Goal: Task Accomplishment & Management: Use online tool/utility

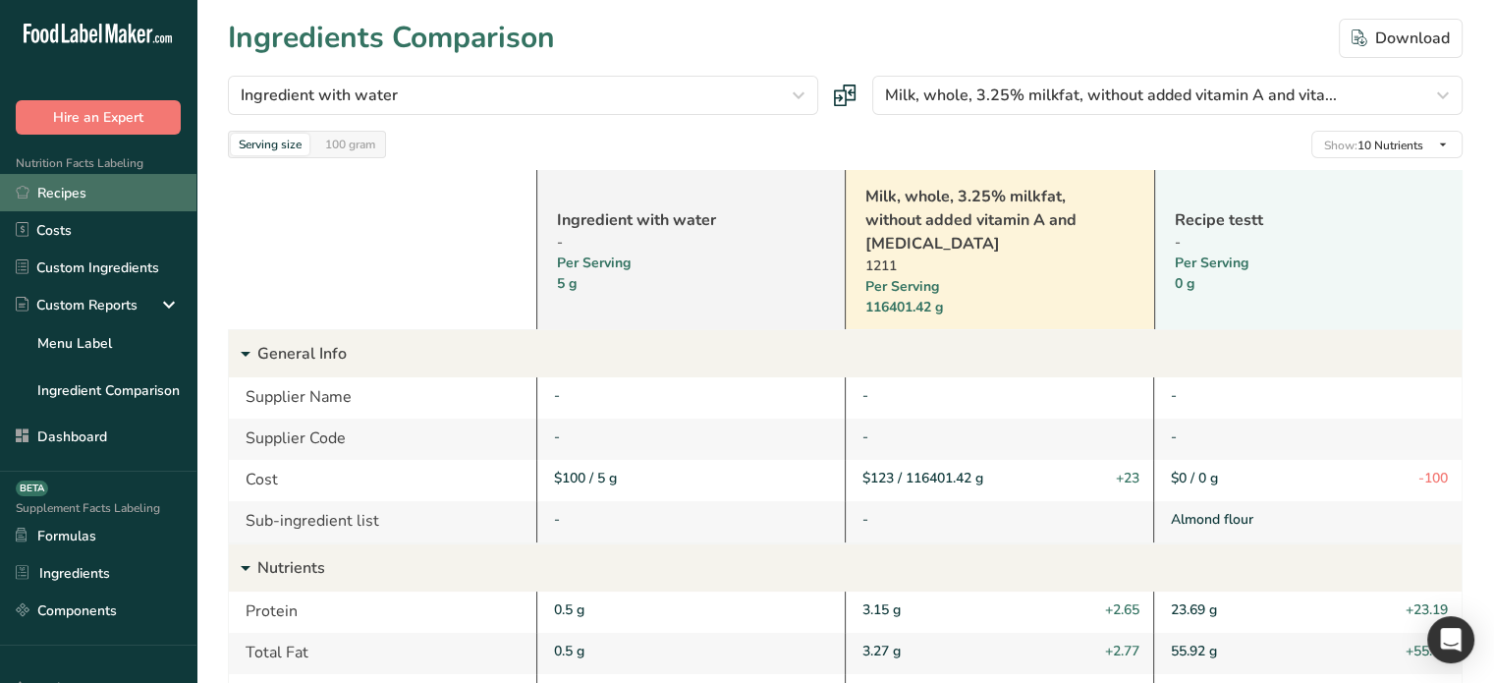
click at [72, 196] on link "Recipes" at bounding box center [98, 192] width 197 height 37
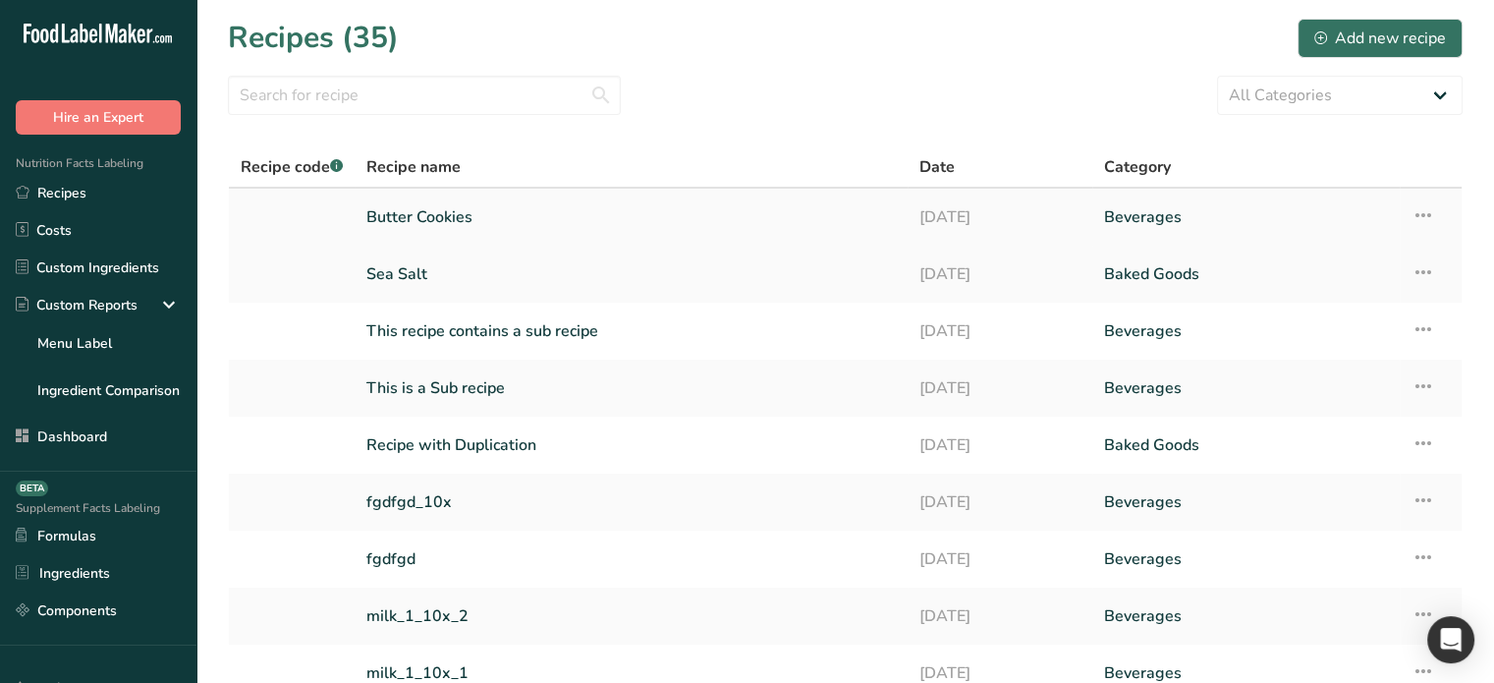
click at [423, 215] on link "Butter Cookies" at bounding box center [631, 217] width 530 height 41
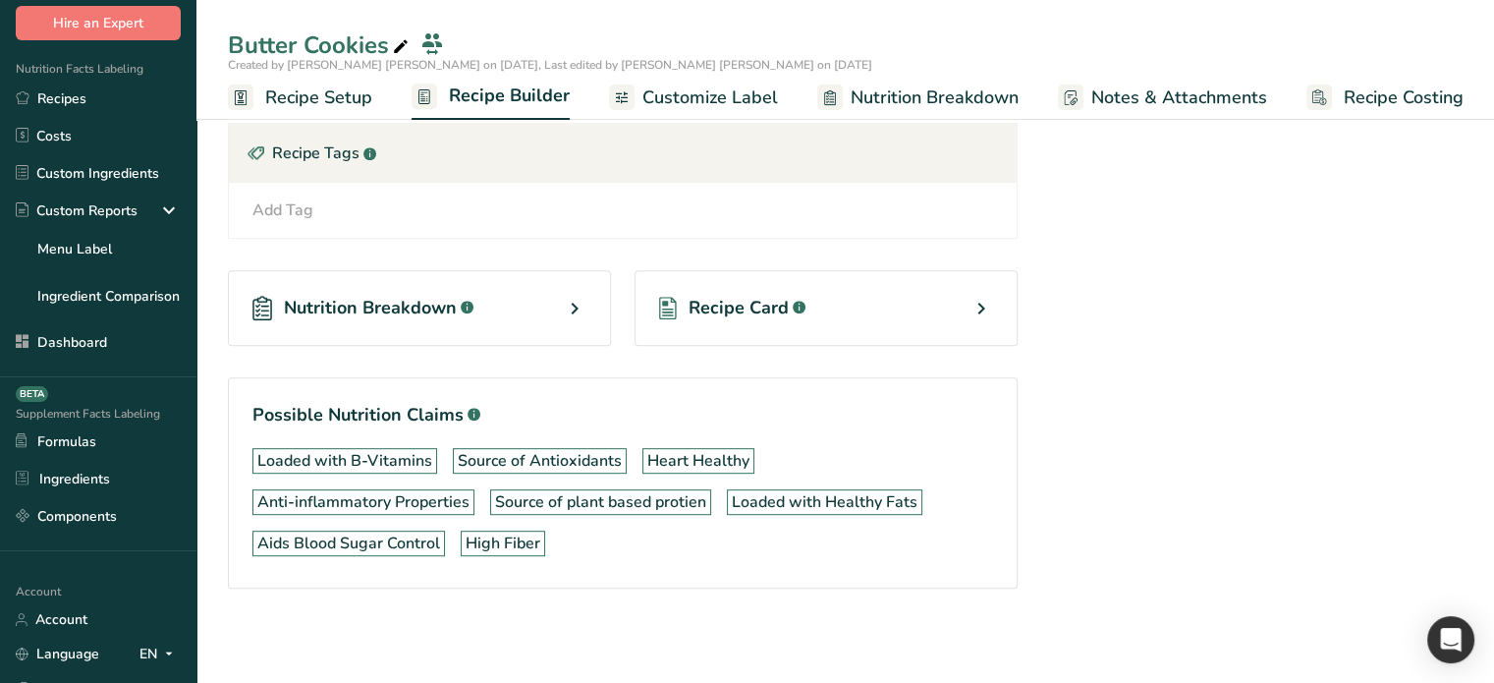
scroll to position [259, 0]
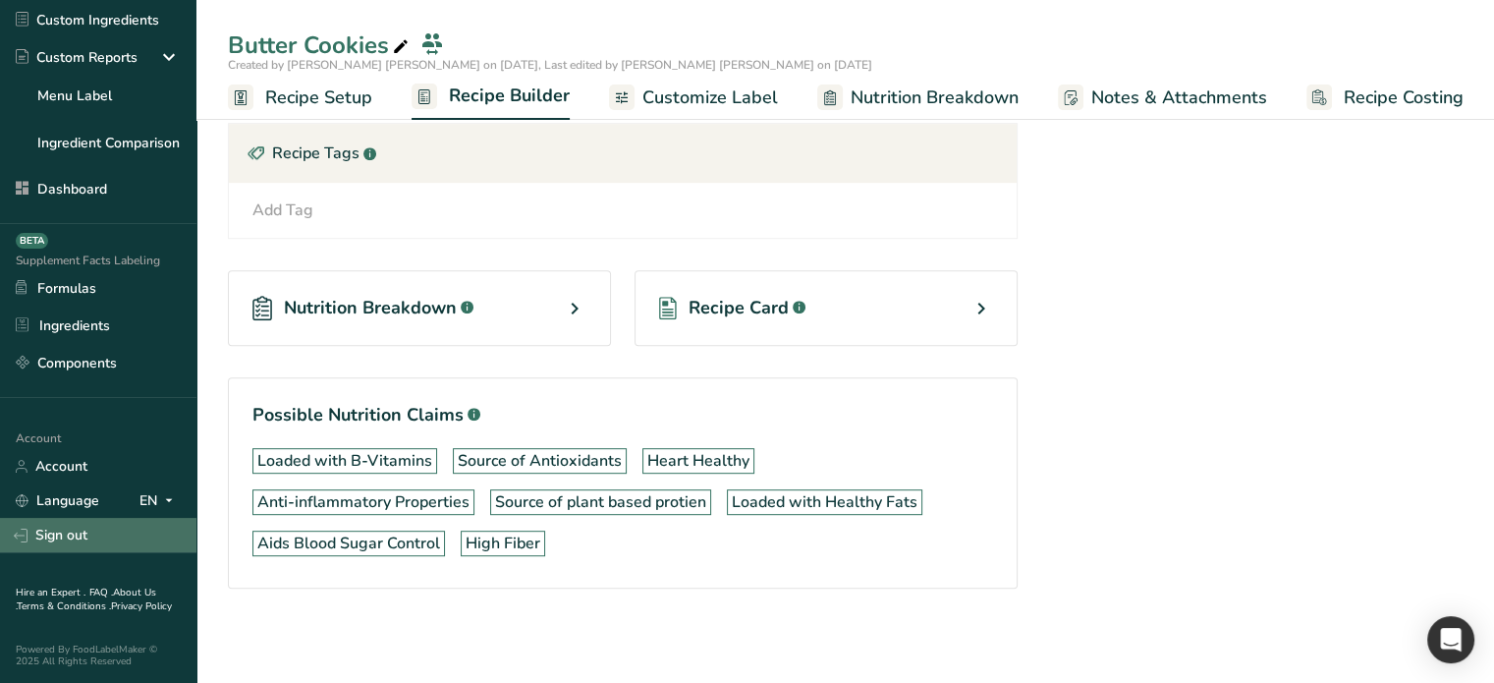
click at [71, 527] on link "Sign out" at bounding box center [98, 535] width 197 height 34
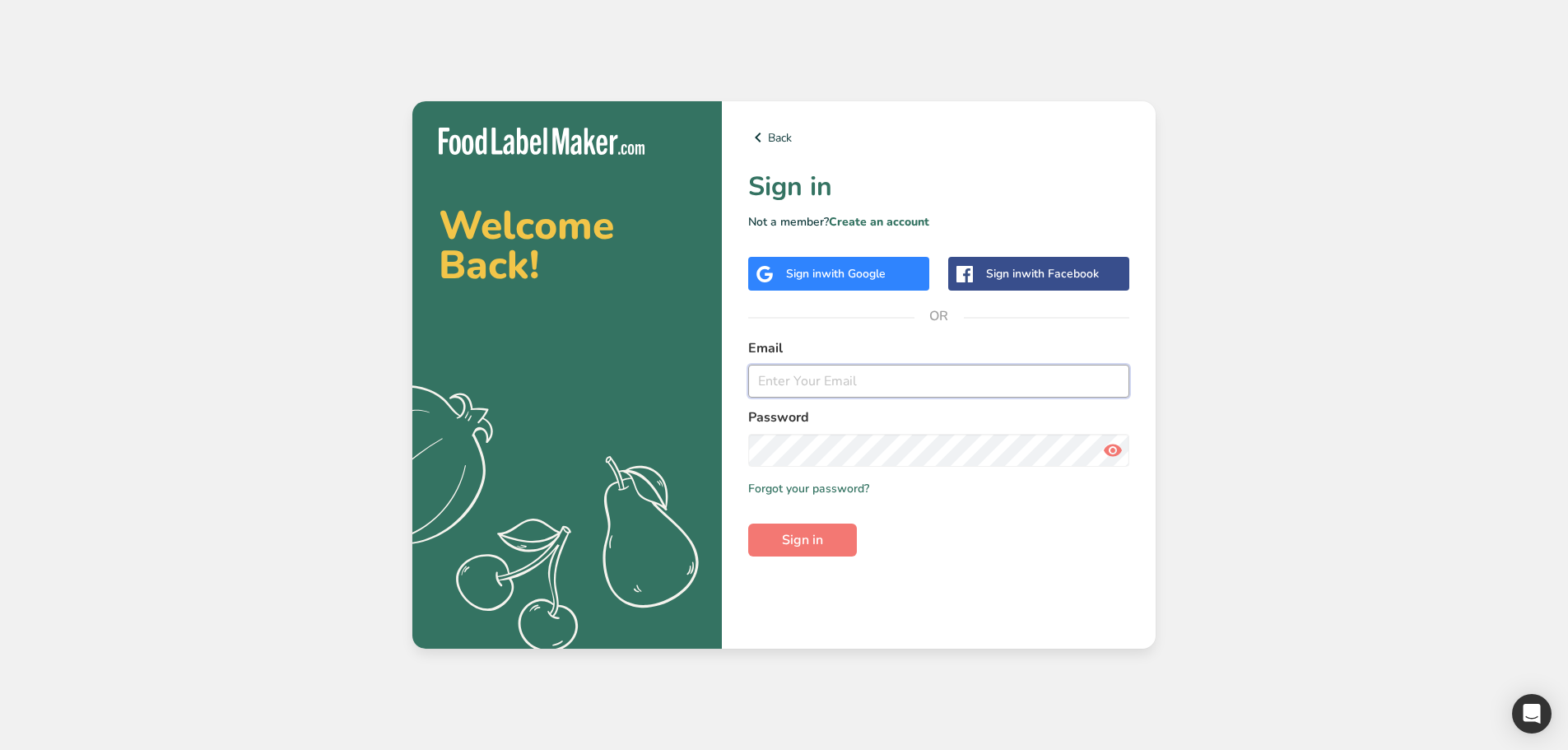
click at [855, 381] on input "email" at bounding box center [938, 380] width 381 height 33
click at [899, 386] on input "email" at bounding box center [938, 380] width 381 height 33
type input "[EMAIL_ADDRESS][DOMAIN_NAME]"
click at [819, 523] on form "Email marc@stagingdomain.com Password Remember me Forgot your password? Sign in" at bounding box center [938, 447] width 381 height 218
click at [816, 549] on span "Sign in" at bounding box center [802, 541] width 41 height 20
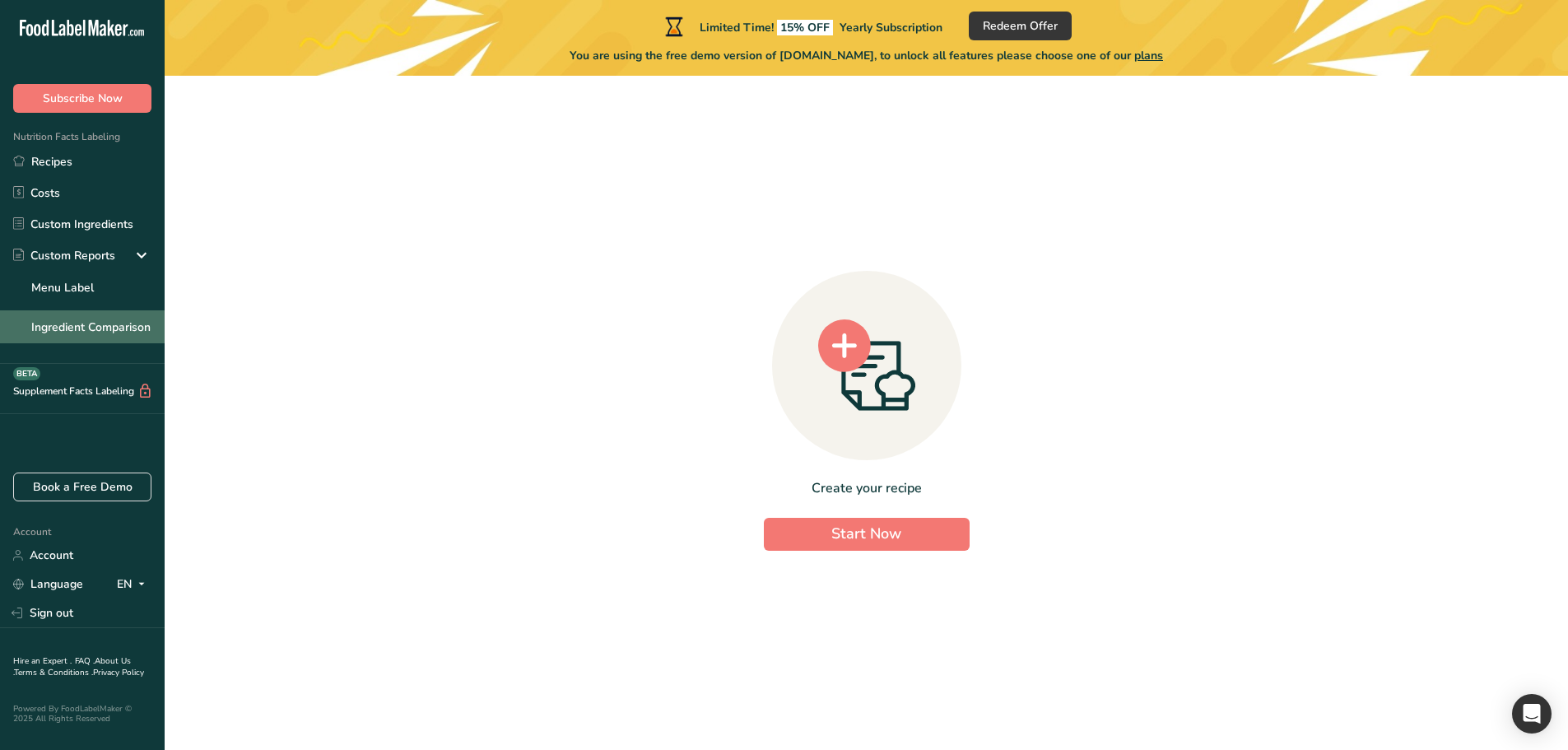
click at [81, 320] on link "Ingredient Comparison" at bounding box center [82, 326] width 165 height 33
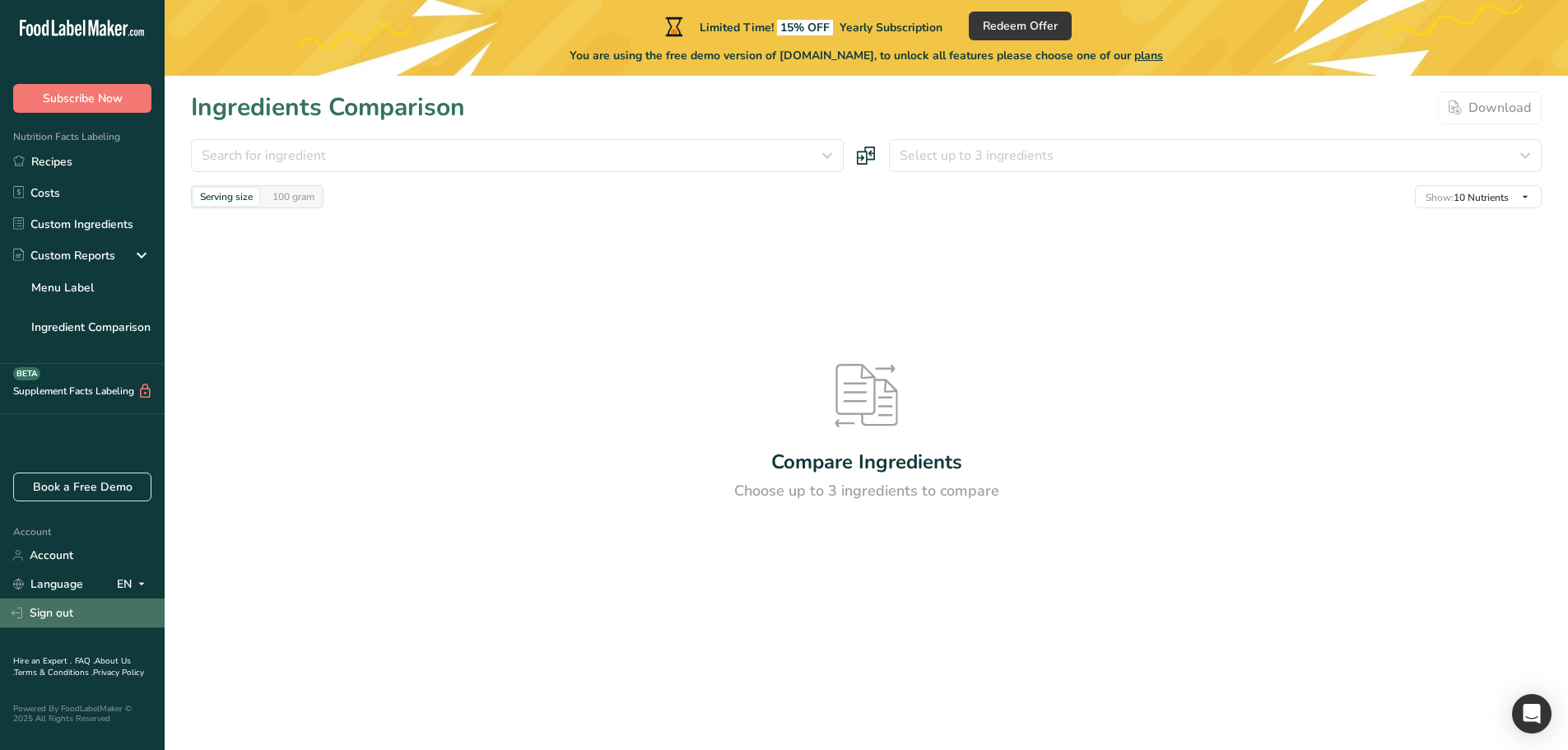
click at [60, 613] on link "Sign out" at bounding box center [82, 613] width 165 height 28
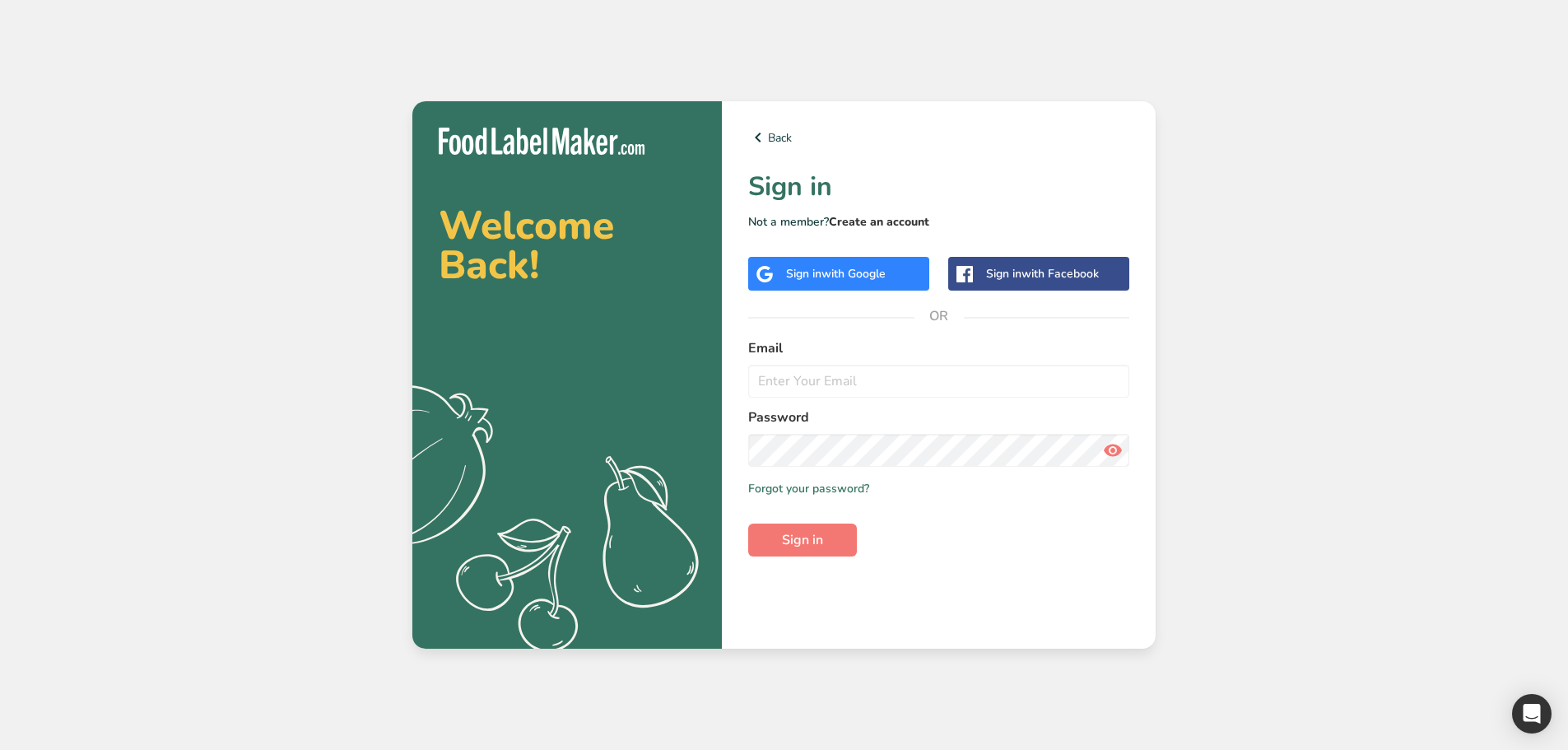
click at [885, 220] on link "Create an account" at bounding box center [879, 221] width 101 height 16
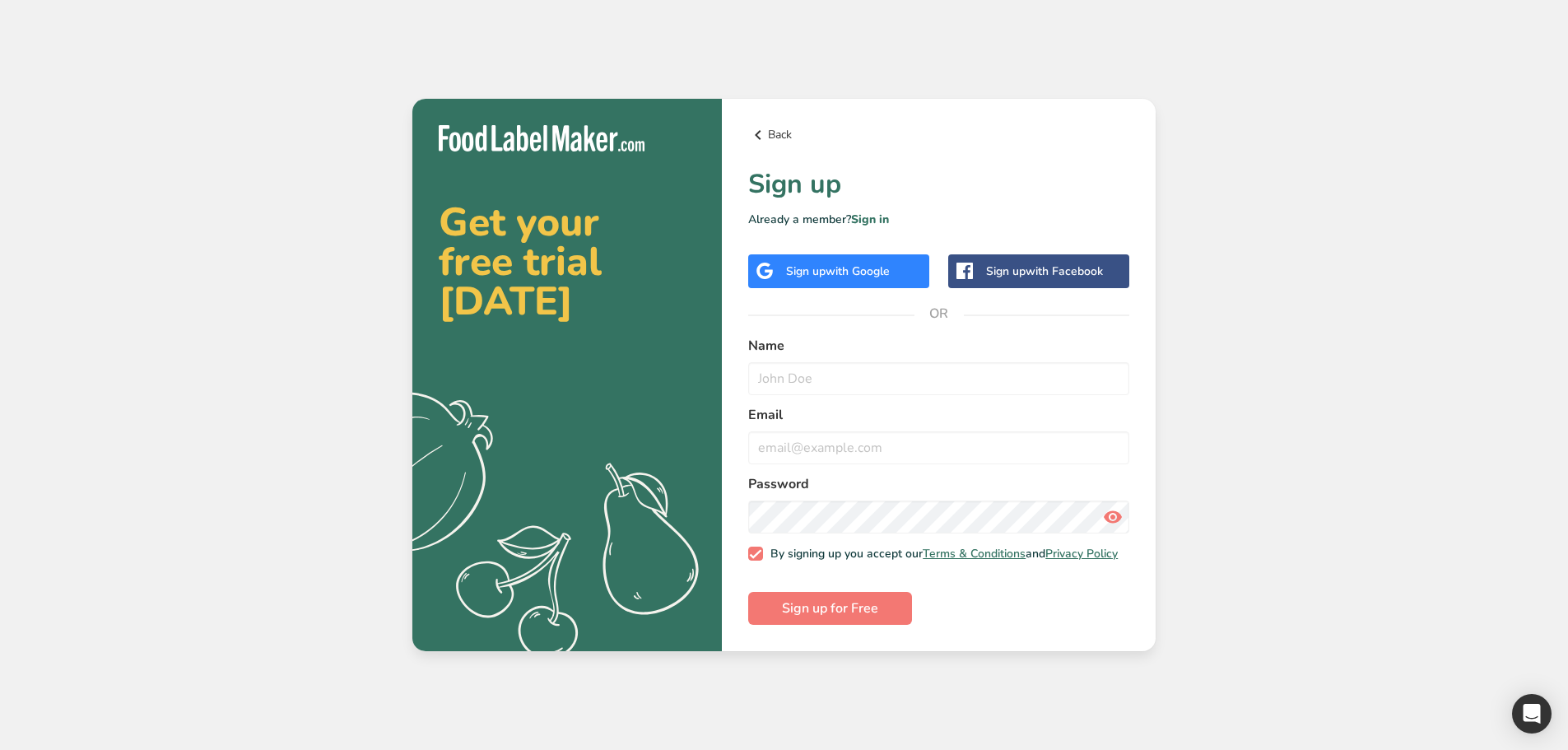
click at [777, 138] on link "Back" at bounding box center [938, 135] width 381 height 20
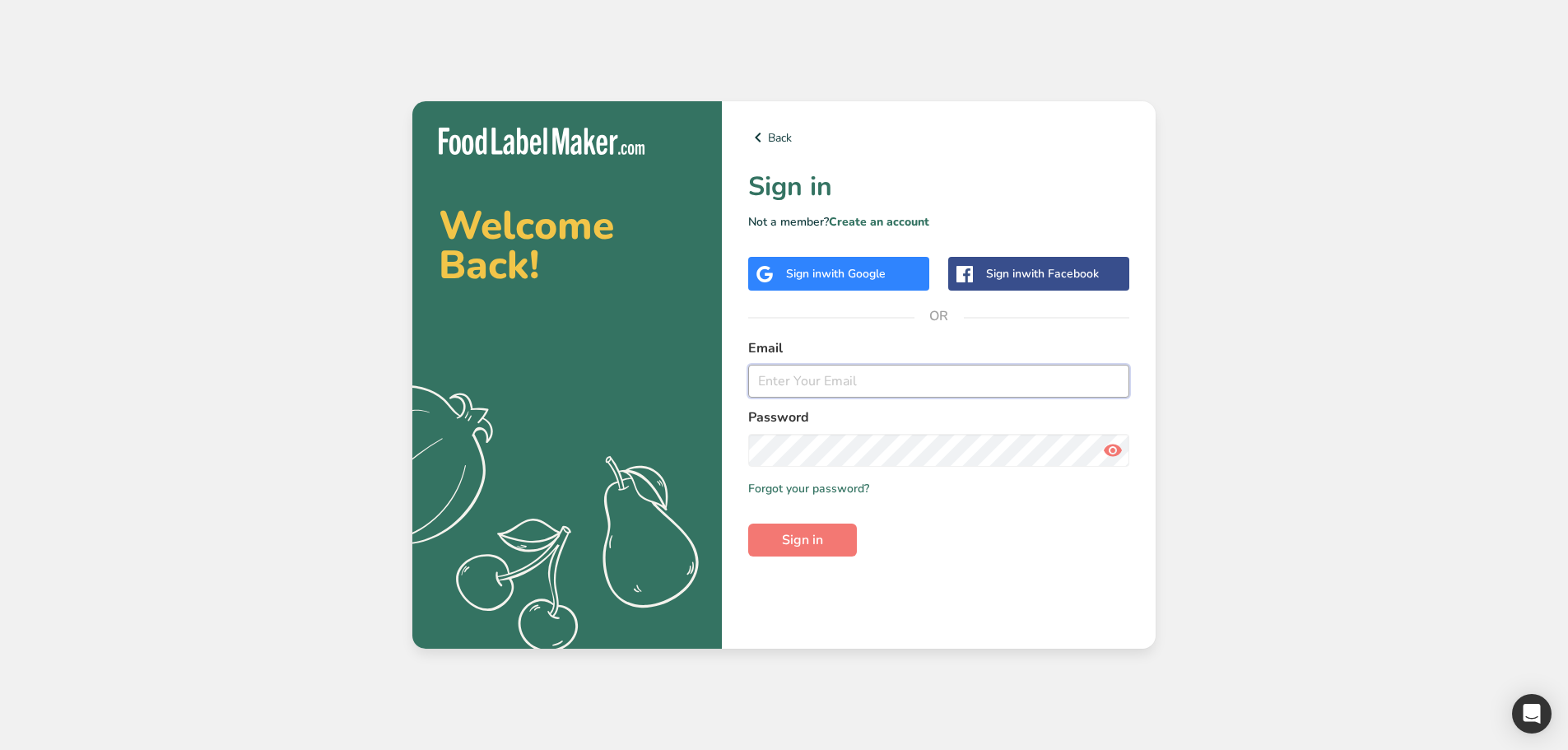
click at [843, 380] on input "email" at bounding box center [938, 380] width 381 height 33
click at [827, 530] on button "Sign in" at bounding box center [802, 540] width 109 height 33
click at [828, 385] on input "demotest@flm.com" at bounding box center [938, 380] width 381 height 33
click at [827, 385] on input "demotest@flm.com" at bounding box center [938, 380] width 381 height 33
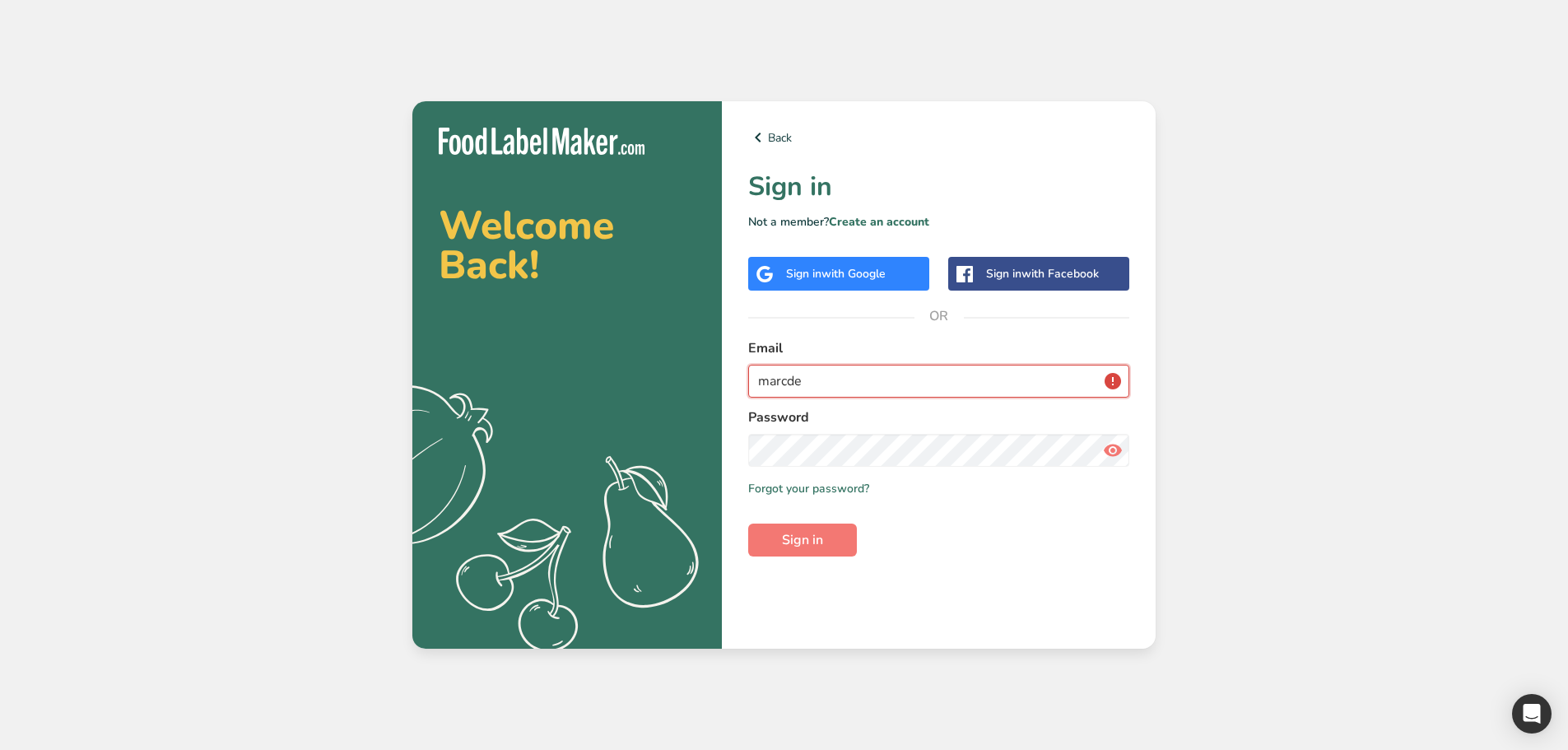
type input "marcdemouser@test.com"
click at [834, 532] on button "Sign in" at bounding box center [802, 540] width 109 height 33
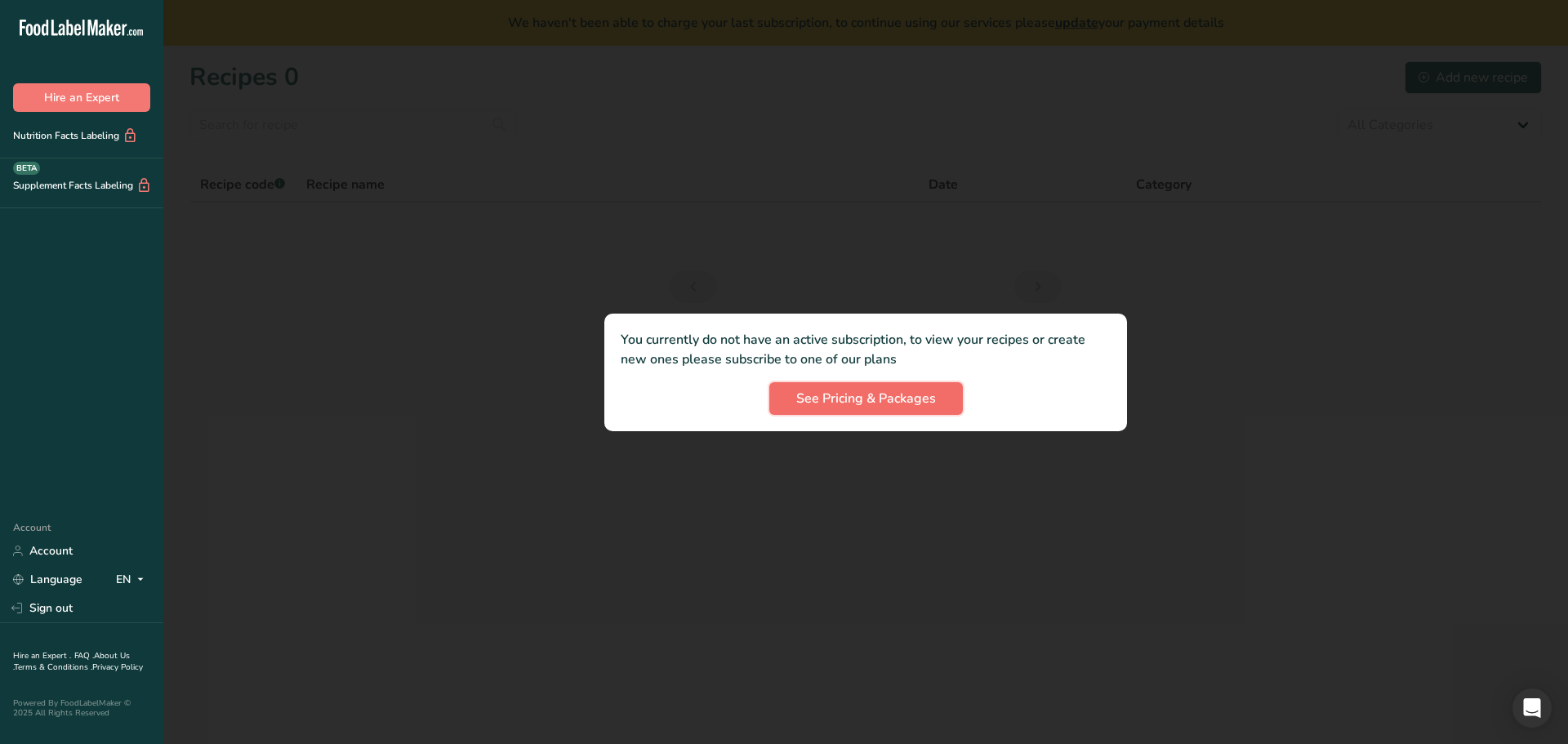
click at [857, 401] on span "See Pricing & Packages" at bounding box center [866, 399] width 140 height 20
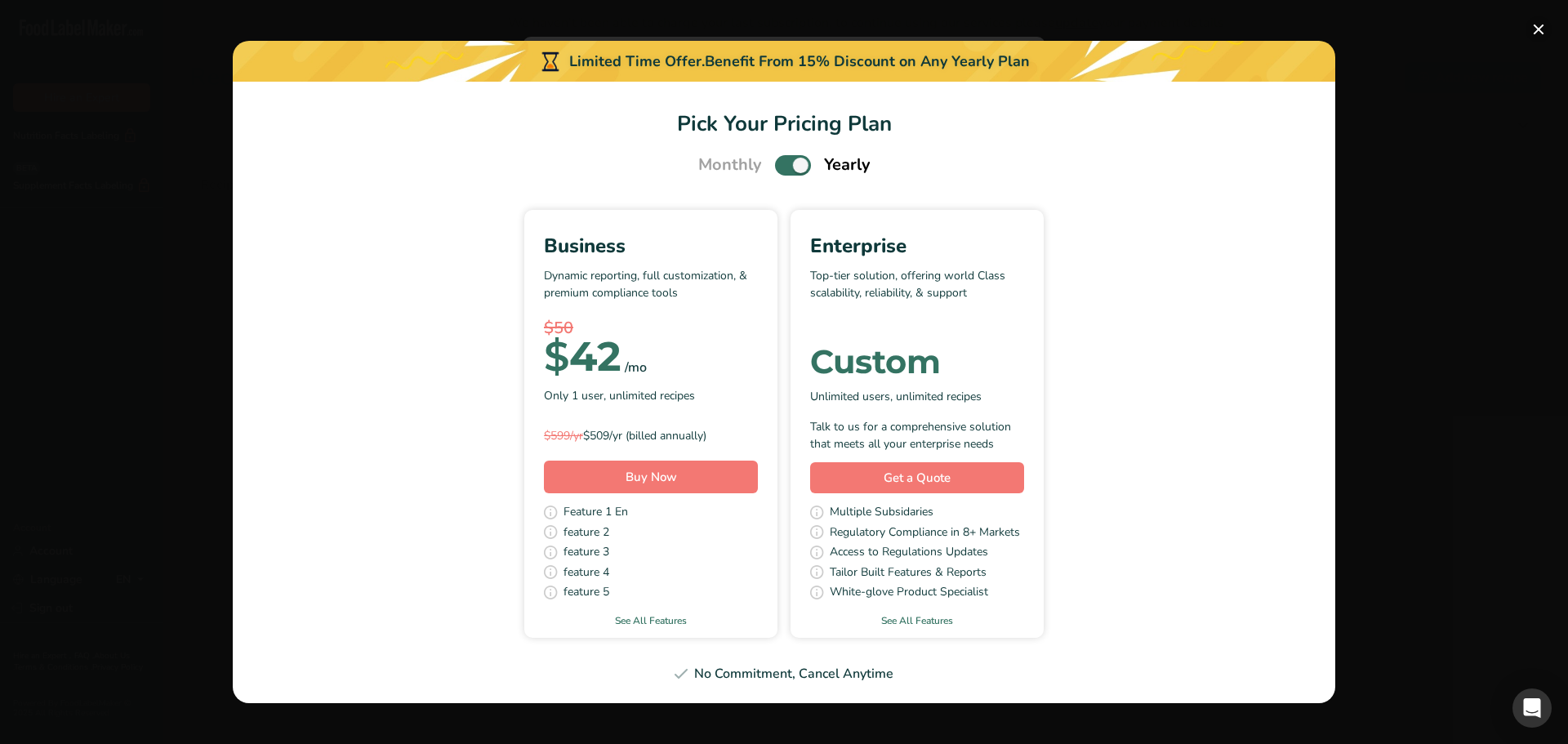
drag, startPoint x: 1538, startPoint y: 31, endPoint x: 1494, endPoint y: 55, distance: 50.1
click at [1538, 31] on button "Pick Your Pricing Plan Modal" at bounding box center [1538, 29] width 26 height 26
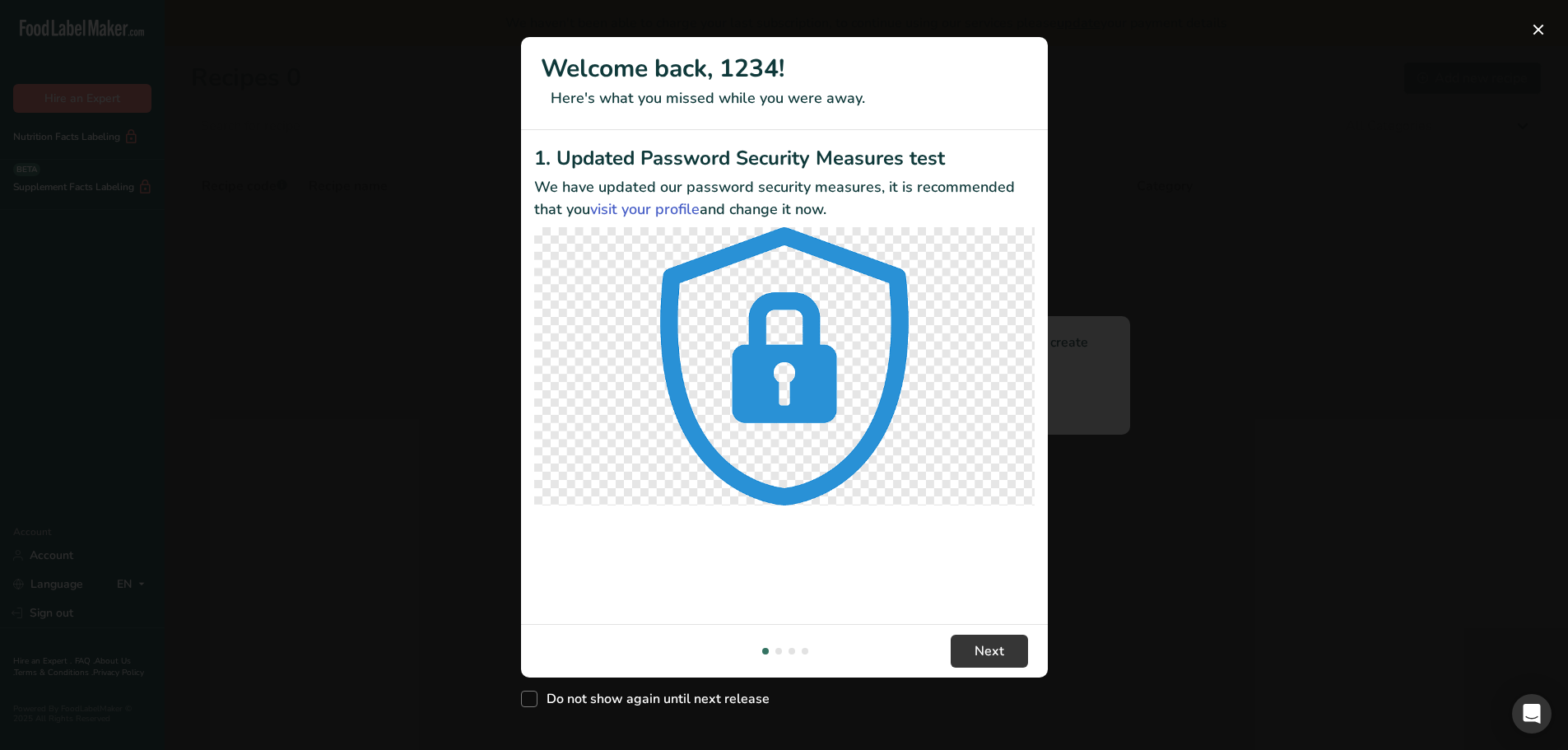
click at [429, 234] on div "New Features" at bounding box center [784, 375] width 1568 height 750
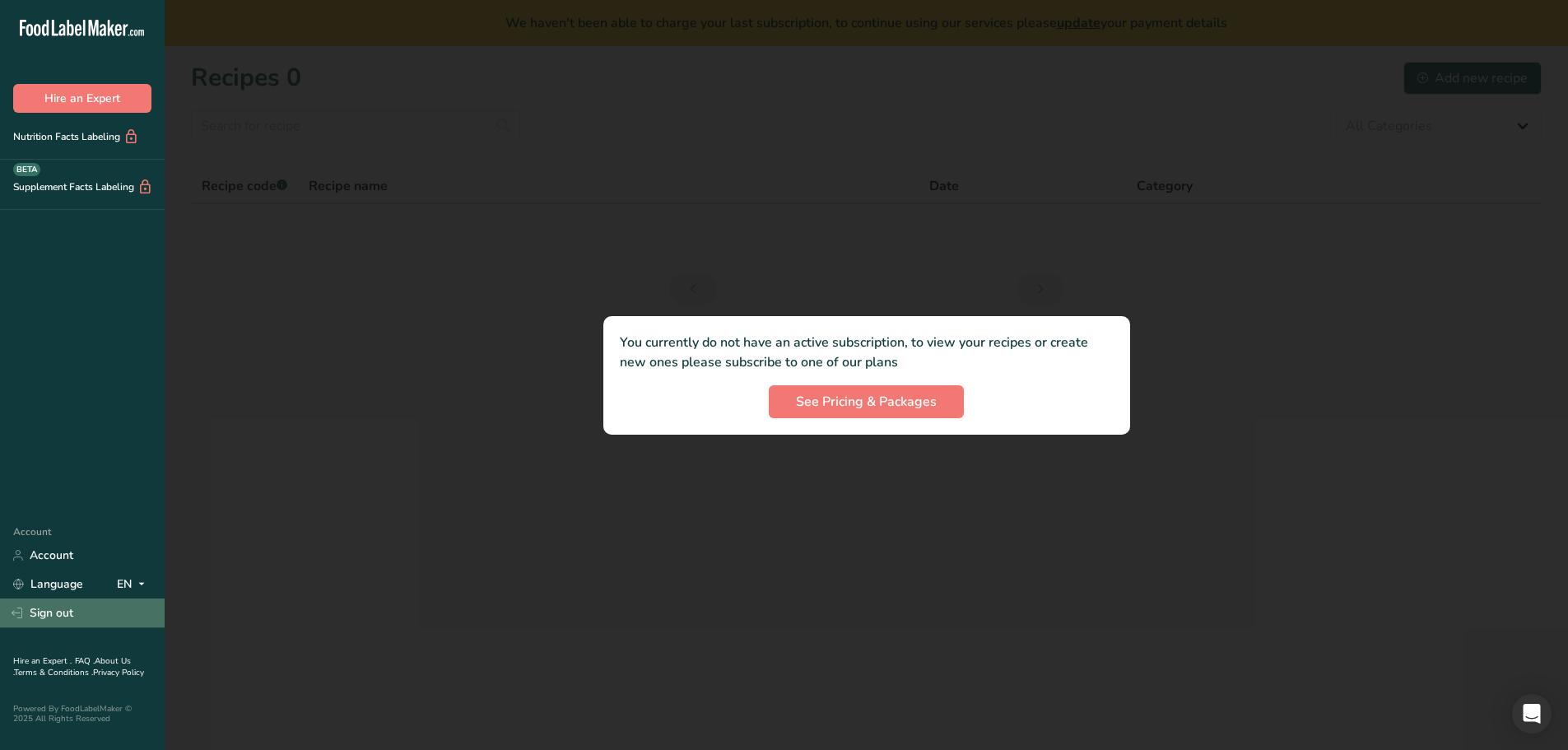
click at [51, 619] on link "Sign out" at bounding box center [82, 613] width 165 height 28
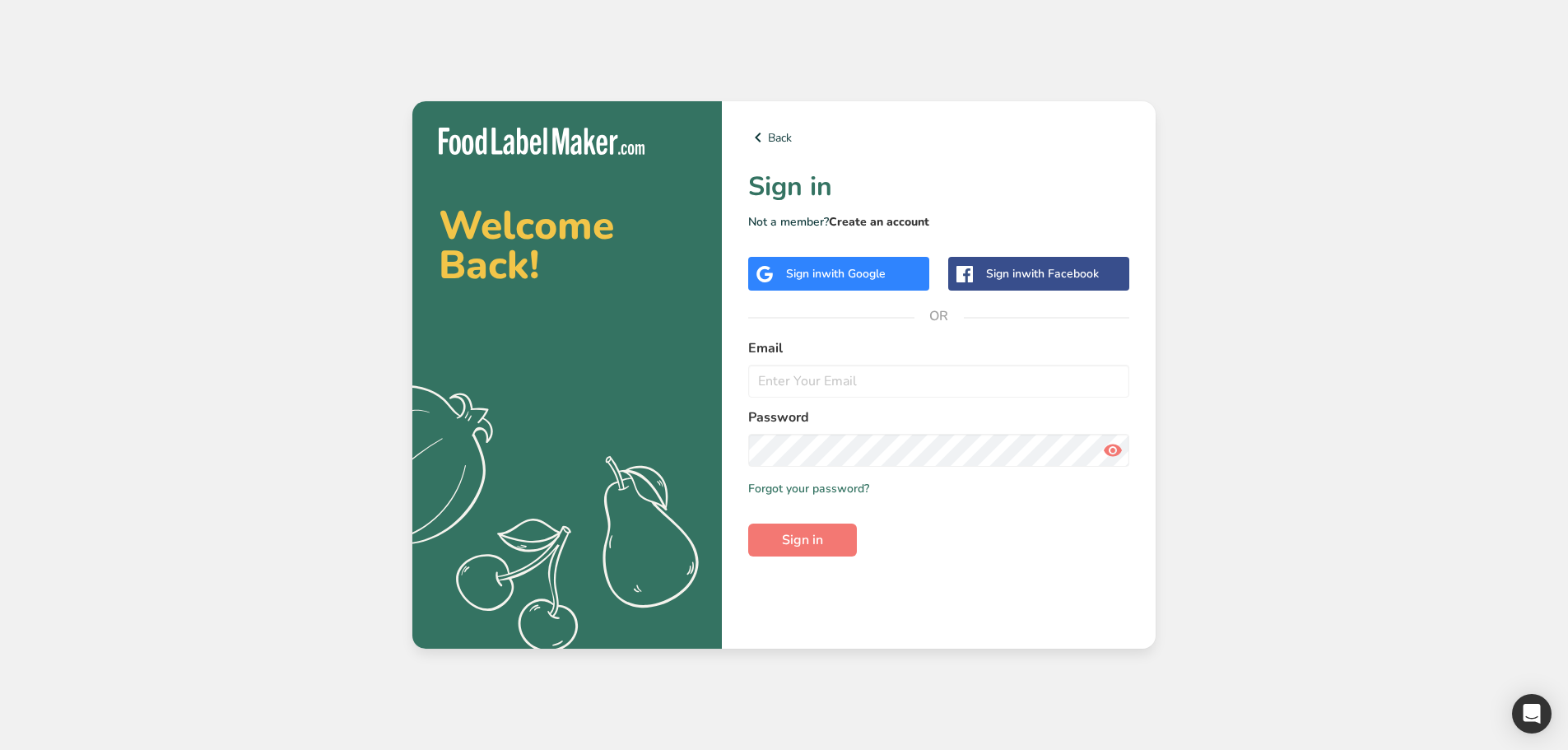
click at [895, 224] on link "Create an account" at bounding box center [879, 221] width 101 height 16
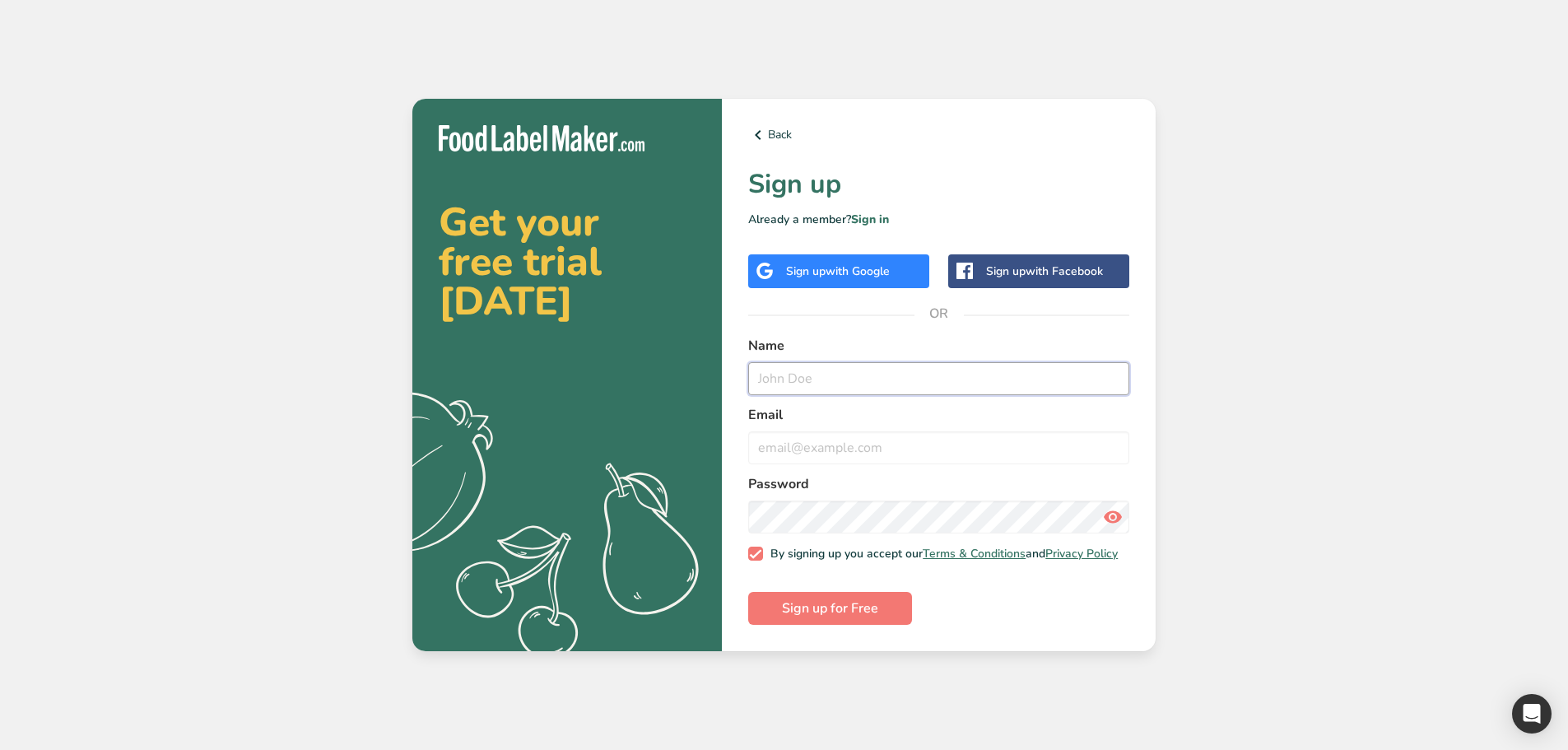
click at [841, 367] on input "text" at bounding box center [938, 378] width 381 height 33
type input "marc"
type input "[EMAIL_ADDRESS][DOMAIN_NAME]"
click at [815, 639] on div "Back Sign up Already a member? Sign in Sign up with Google Sign up with Faceboo…" at bounding box center [939, 375] width 434 height 553
click at [826, 603] on button "Sign up for Free" at bounding box center [830, 608] width 164 height 33
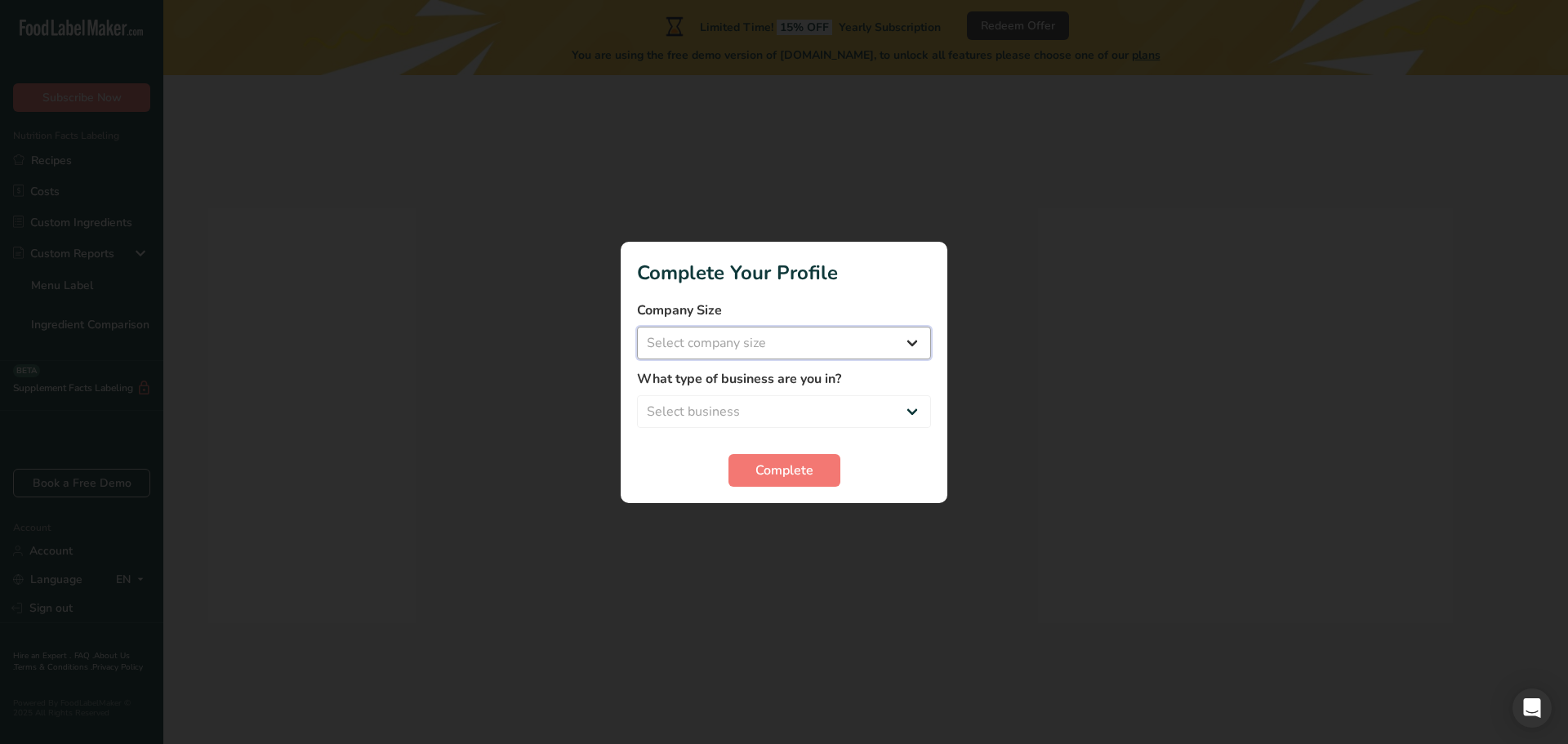
click at [855, 350] on select "Select company size Over 500 Employees test 1 1 Fewer than 10 Employees Fewer t…" at bounding box center [784, 342] width 294 height 32
select select "10"
click at [637, 327] on select "Select company size Over 500 Employees test 1 1 Fewer than 10 Employees Fewer t…" at bounding box center [784, 342] width 294 height 32
click at [752, 402] on select "Select business Packaged Food Manufacturer Restaurant & Cafe Bakery Meal Plans …" at bounding box center [784, 411] width 294 height 32
select select "1"
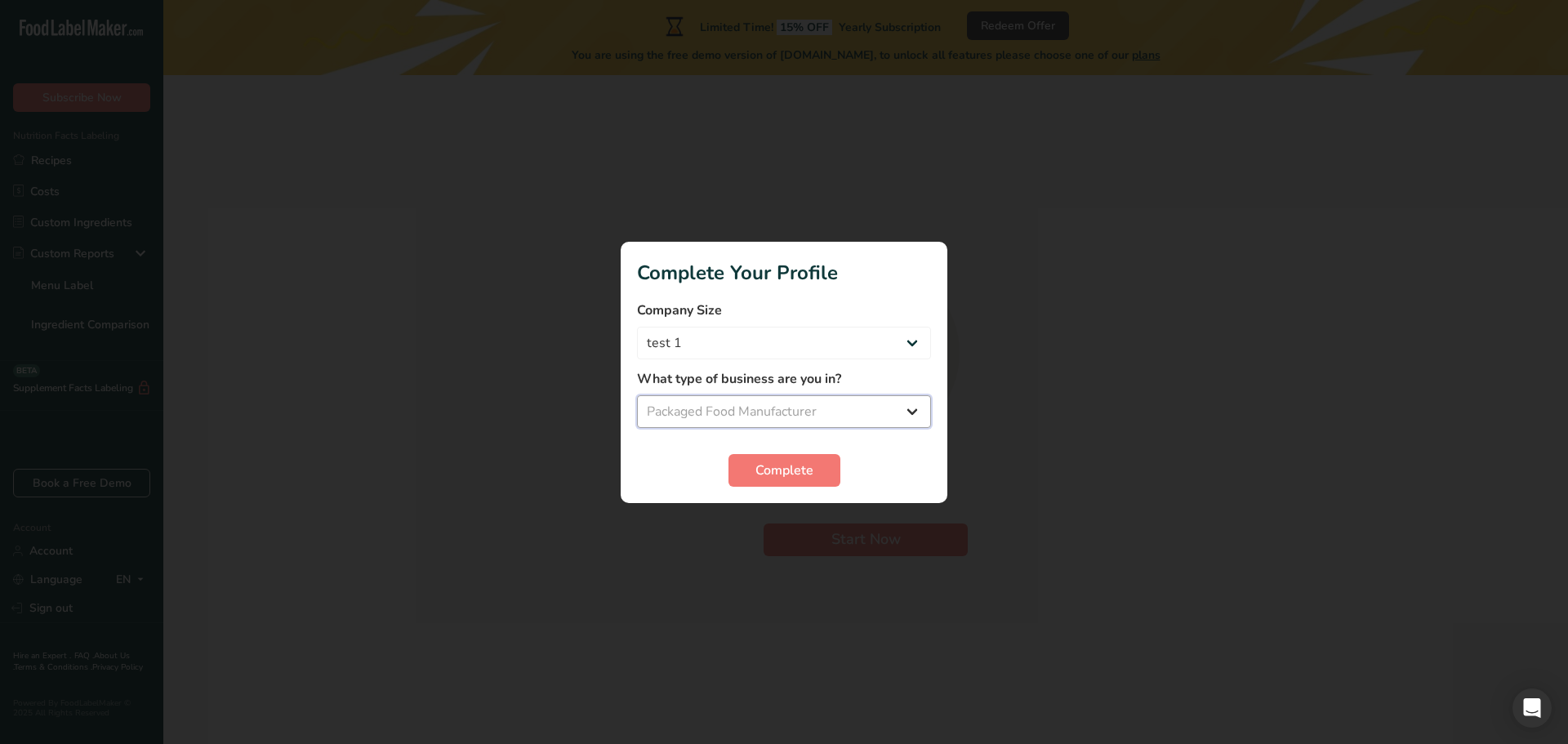
click at [637, 396] on select "Select business Packaged Food Manufacturer Restaurant & Cafe Bakery Meal Plans …" at bounding box center [784, 411] width 294 height 32
click at [751, 454] on button "Complete" at bounding box center [784, 470] width 112 height 32
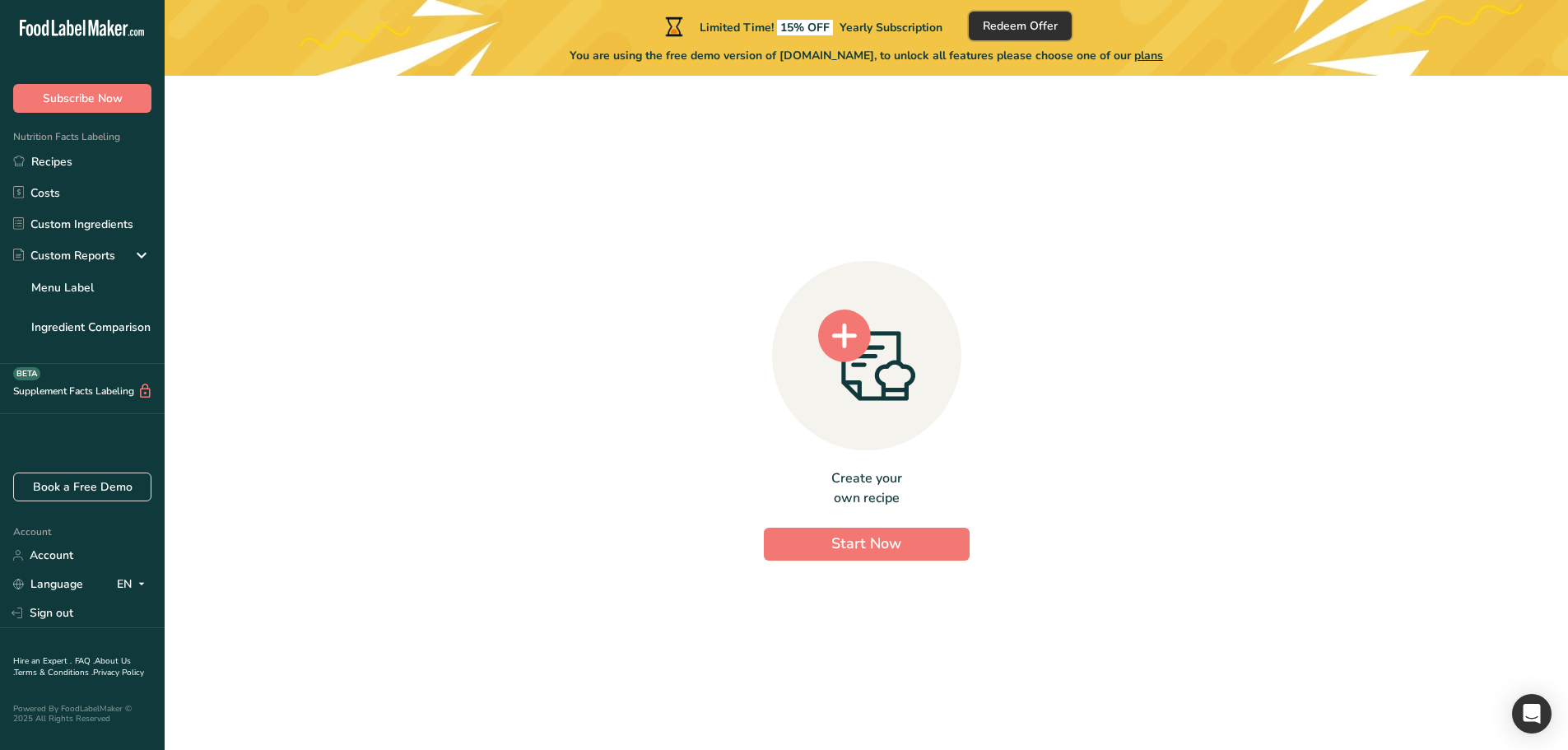
click at [1020, 27] on span "Redeem Offer" at bounding box center [1019, 26] width 75 height 18
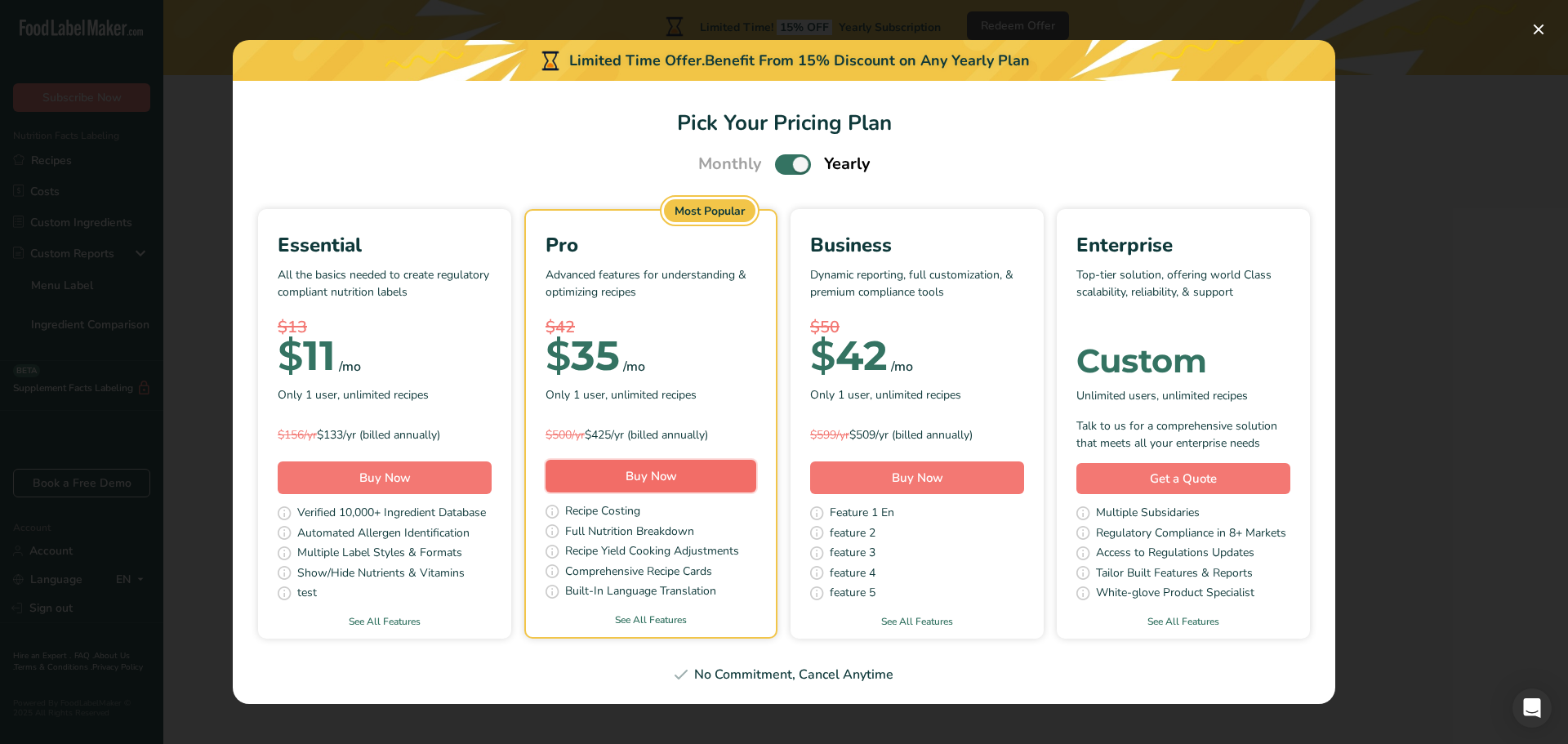
click at [653, 478] on span "Buy Now" at bounding box center [652, 476] width 52 height 17
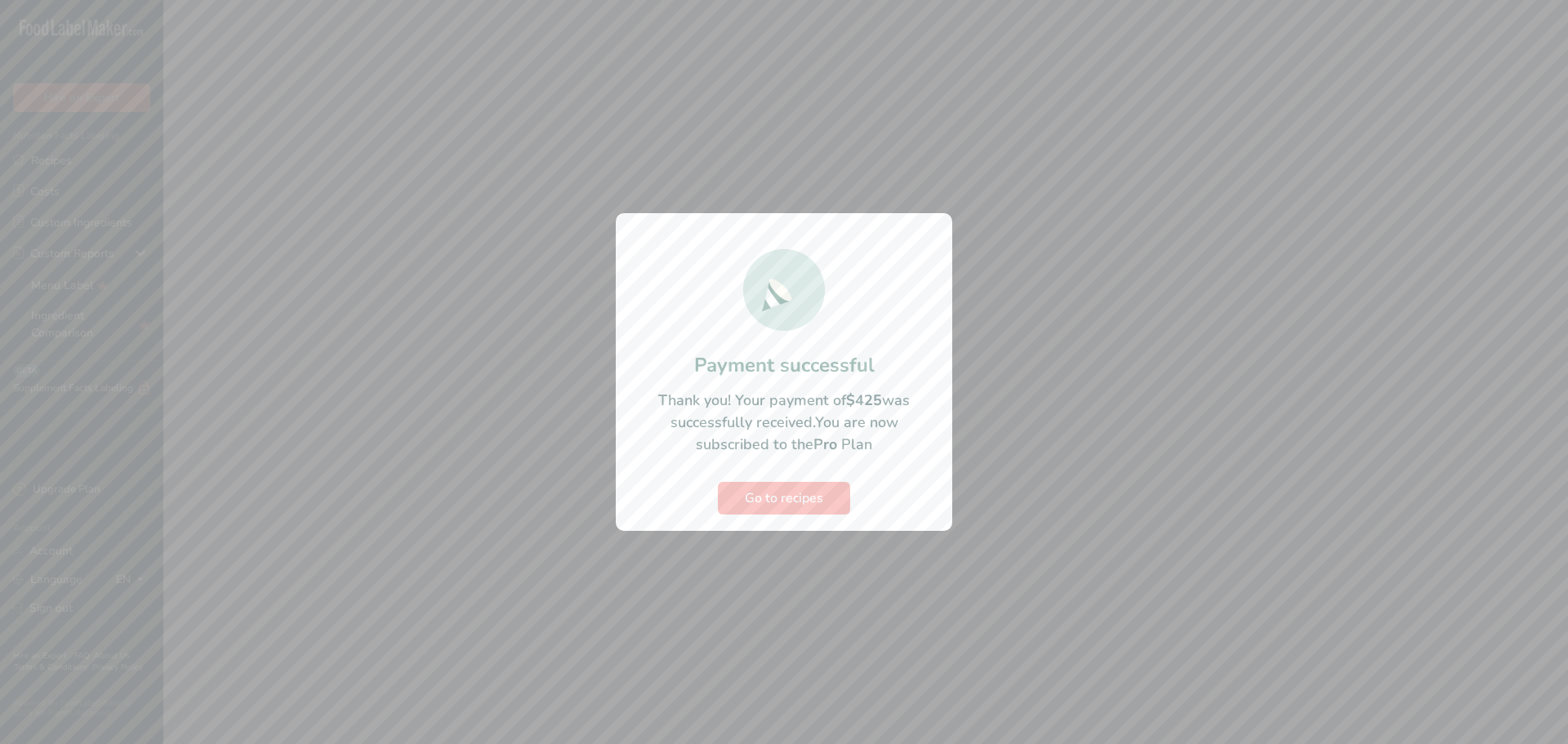
click at [447, 413] on div at bounding box center [784, 372] width 1568 height 744
click at [781, 499] on span "Go to recipes" at bounding box center [784, 499] width 78 height 20
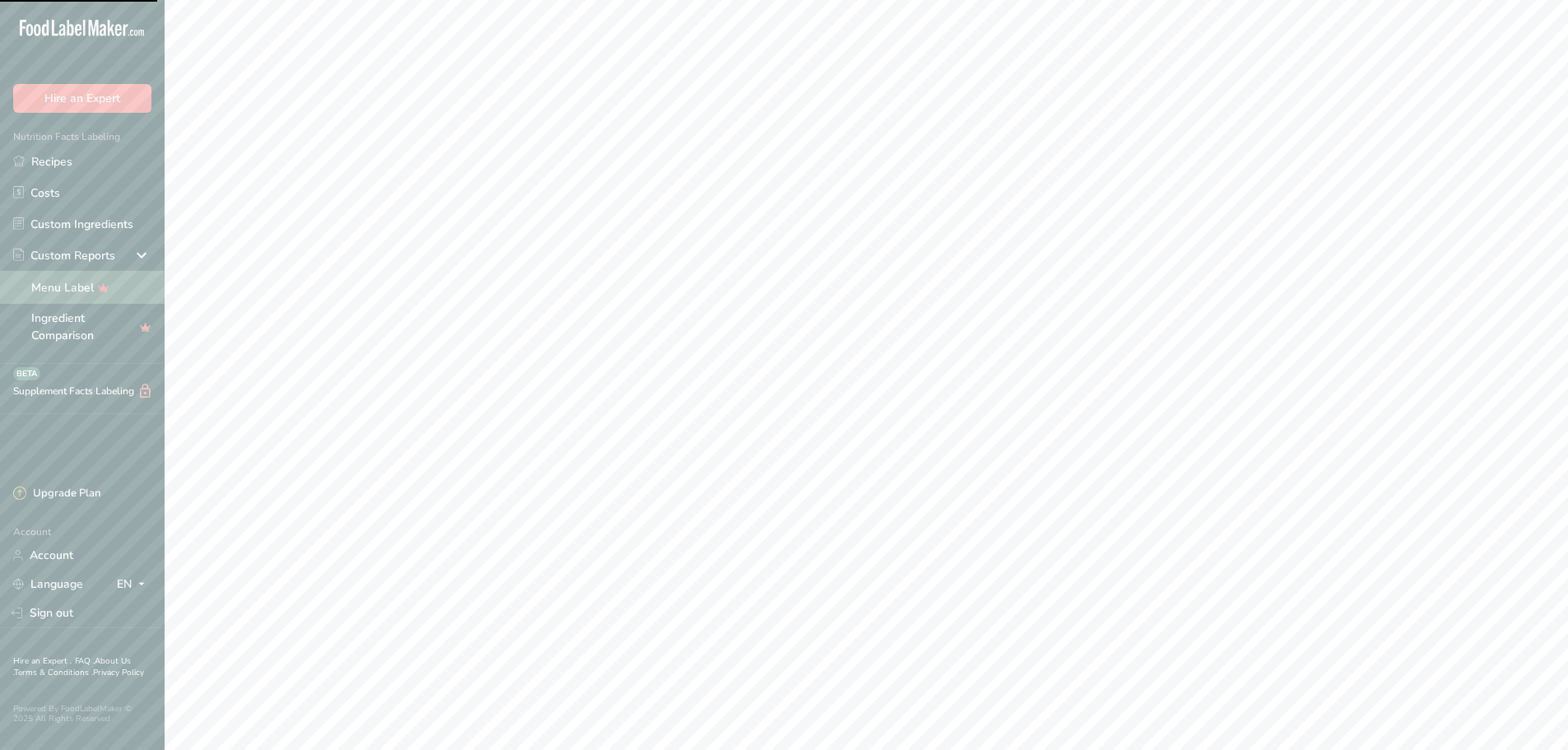
click at [80, 288] on link "Menu Label" at bounding box center [82, 287] width 165 height 33
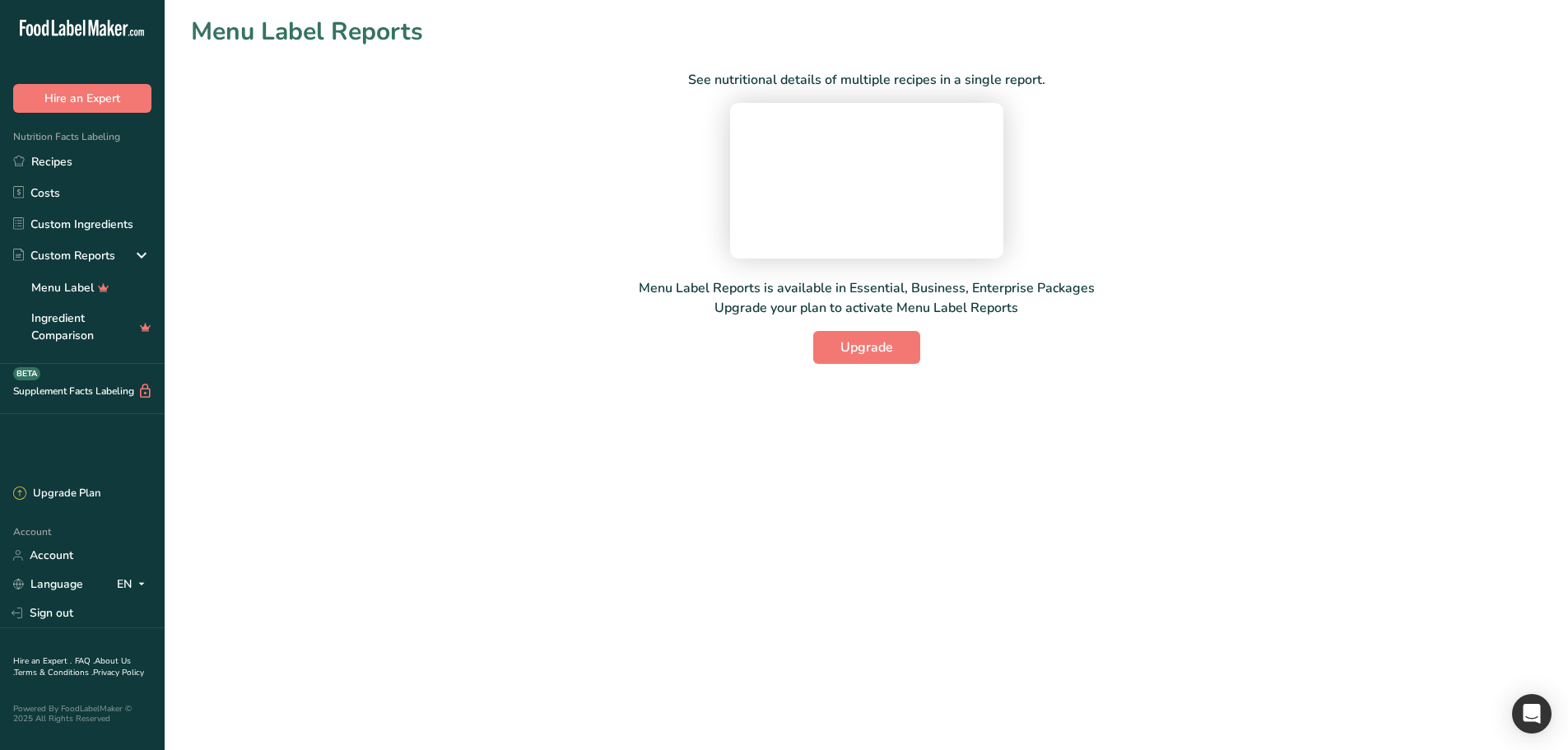
drag, startPoint x: 638, startPoint y: 288, endPoint x: 1080, endPoint y: 418, distance: 460.7
click at [1081, 364] on div "See nutritional details of multiple recipes in a single report. Menu Label Repo…" at bounding box center [866, 207] width 1350 height 313
drag, startPoint x: 1050, startPoint y: 518, endPoint x: 637, endPoint y: 494, distance: 413.7
click at [637, 364] on div "See nutritional details of multiple recipes in a single report. Menu Label Repo…" at bounding box center [866, 207] width 1350 height 313
click at [636, 364] on div "See nutritional details of multiple recipes in a single report. Menu Label Repo…" at bounding box center [866, 207] width 1350 height 313
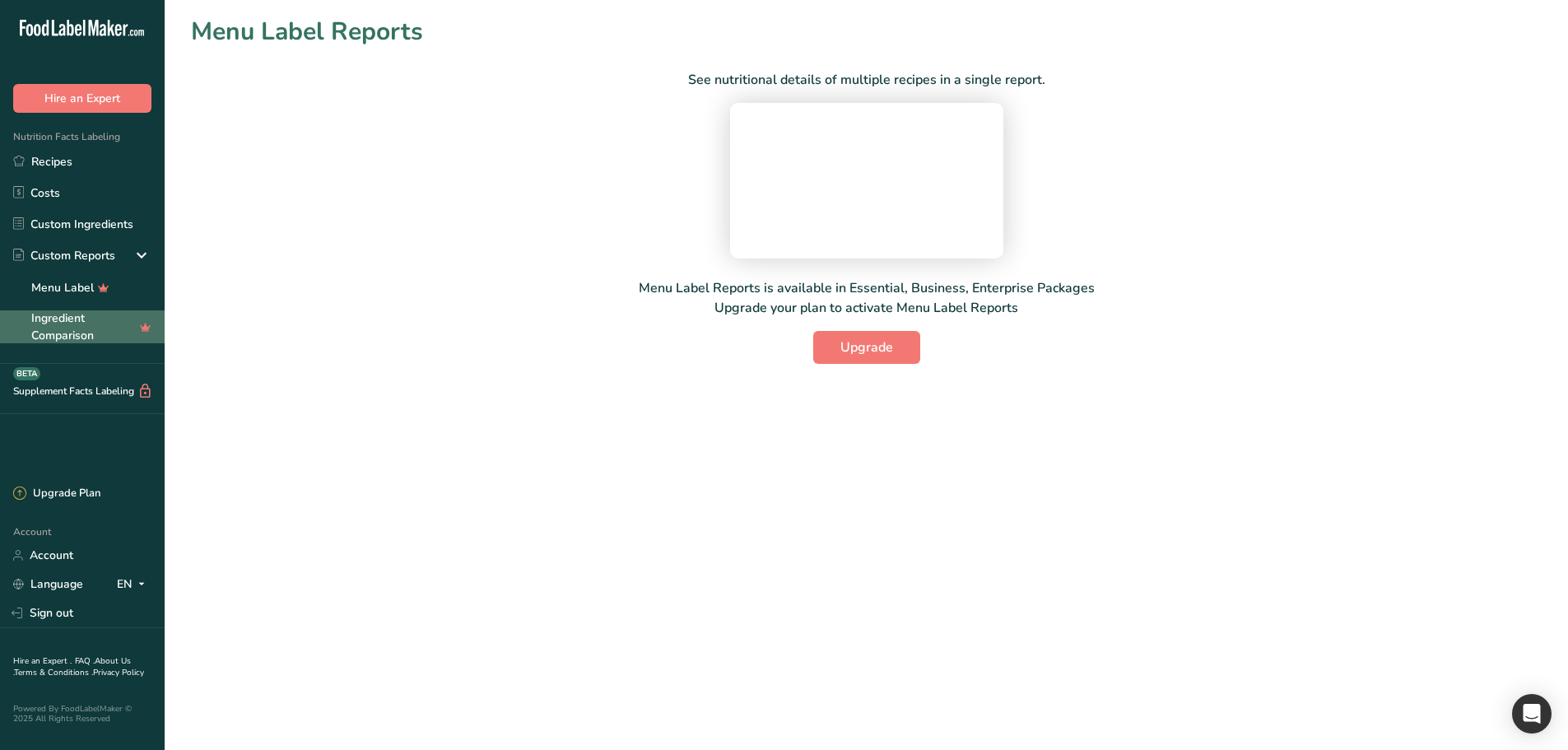
click at [84, 329] on link "Ingredient Comparison" at bounding box center [82, 326] width 165 height 33
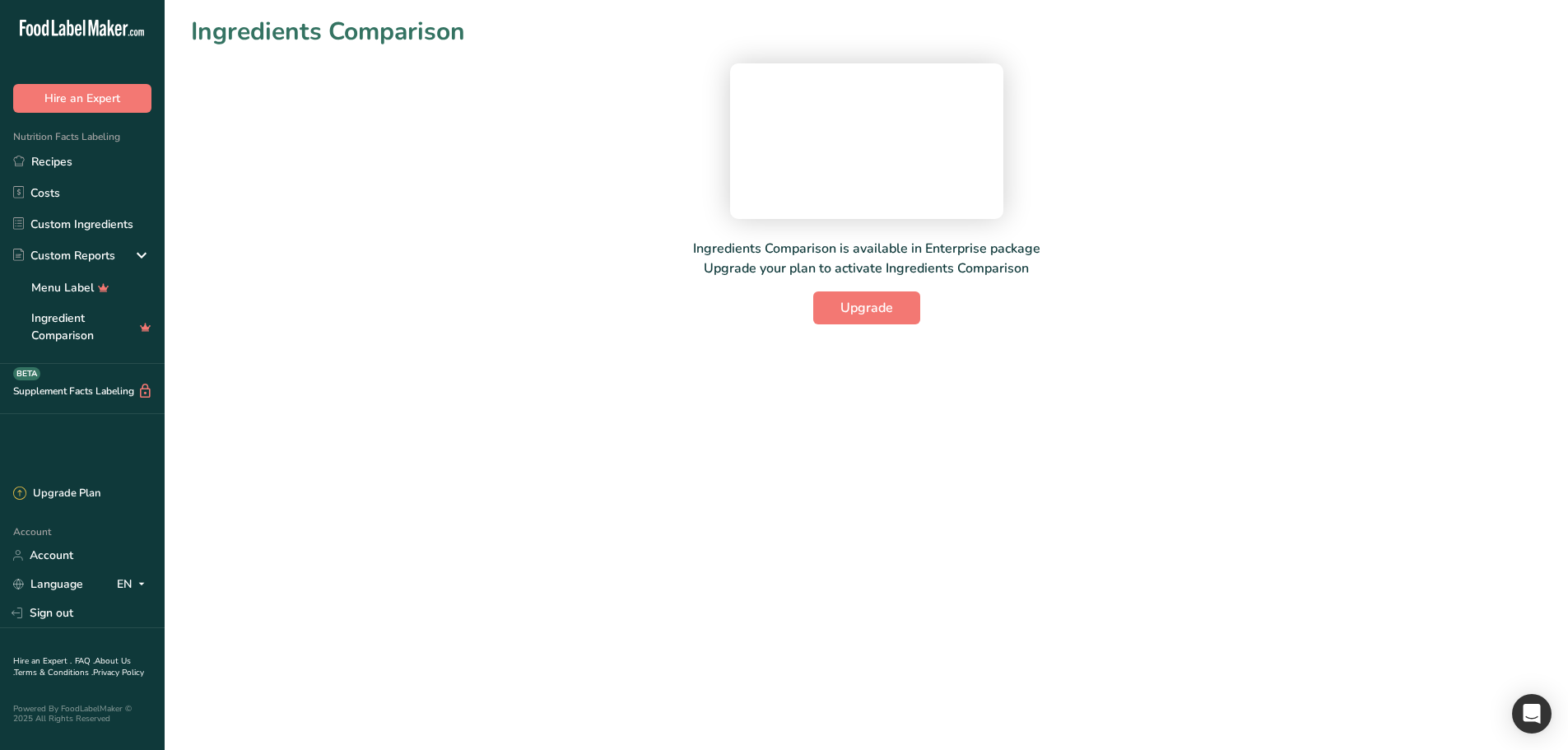
drag, startPoint x: 1037, startPoint y: 458, endPoint x: 659, endPoint y: 436, distance: 378.6
click at [659, 324] on div "Ingredients Comparison is available in Enterprise package Upgrade your plan to …" at bounding box center [866, 187] width 1350 height 274
copy div "Ingredients Comparison is available in Enterprise package Upgrade your plan to …"
click at [670, 324] on div "Ingredients Comparison is available in Enterprise package Upgrade your plan to …" at bounding box center [866, 187] width 1350 height 274
click at [60, 287] on link "Menu Label" at bounding box center [82, 287] width 165 height 33
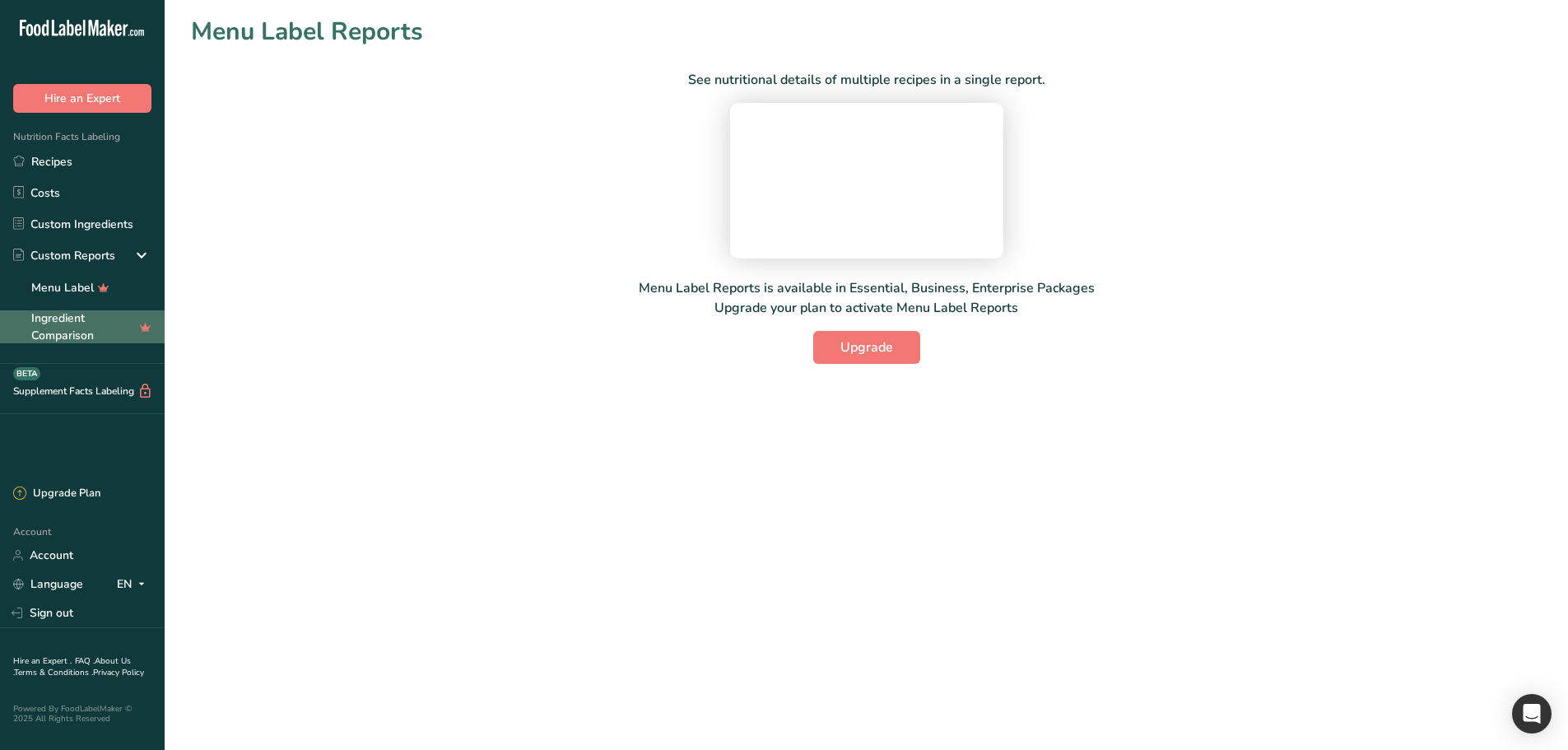
click at [69, 334] on link "Ingredient Comparison" at bounding box center [82, 326] width 165 height 33
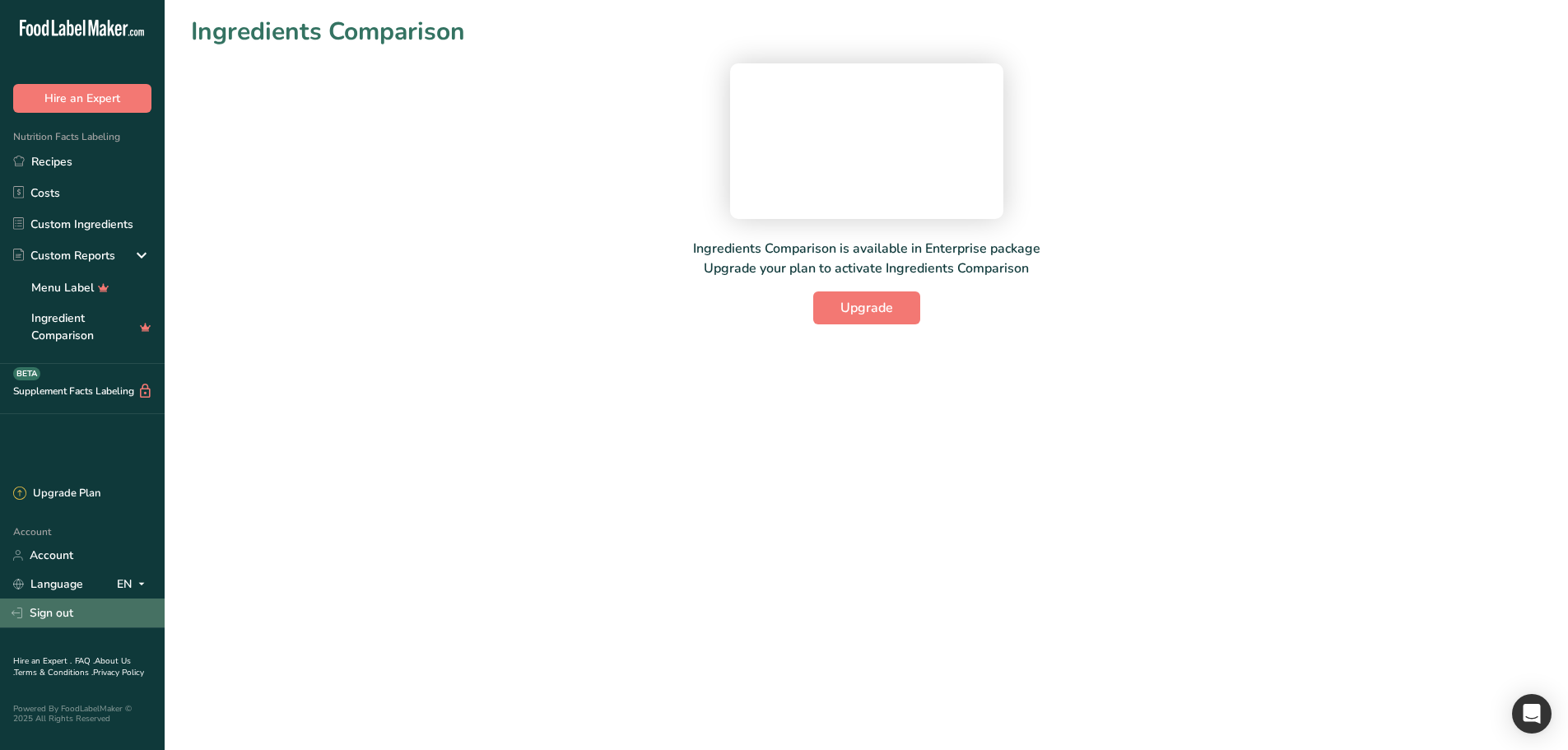
click at [67, 609] on link "Sign out" at bounding box center [82, 613] width 165 height 28
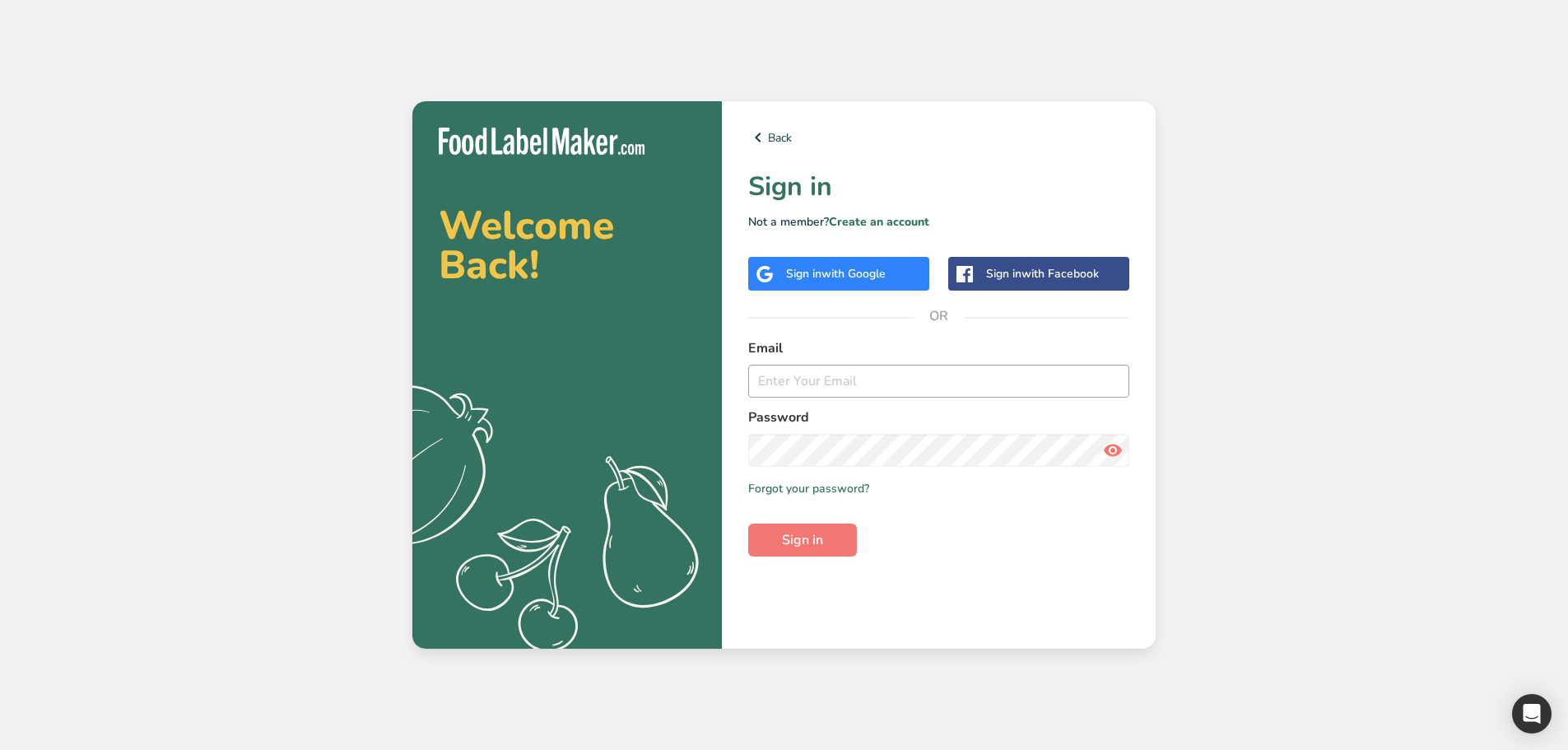
drag, startPoint x: 972, startPoint y: 401, endPoint x: 969, endPoint y: 386, distance: 15.3
click at [972, 401] on form "Email Password Remember me Forgot your password? Sign in" at bounding box center [938, 447] width 381 height 218
click at [969, 385] on input "email" at bounding box center [938, 380] width 381 height 33
type input "[EMAIL_ADDRESS][DOMAIN_NAME]"
click at [819, 553] on button "Sign in" at bounding box center [802, 540] width 109 height 33
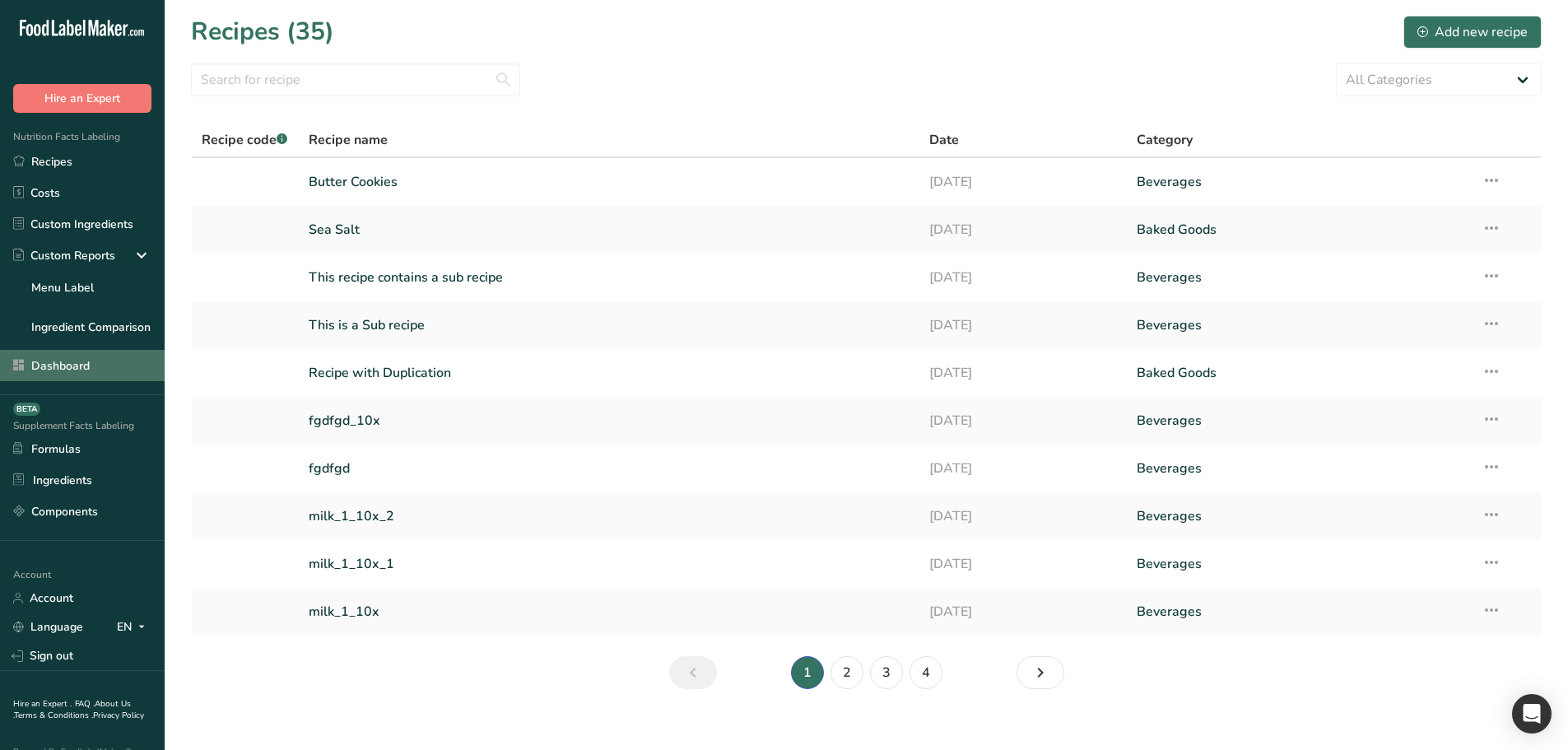
click at [75, 359] on link "Dashboard" at bounding box center [82, 365] width 165 height 31
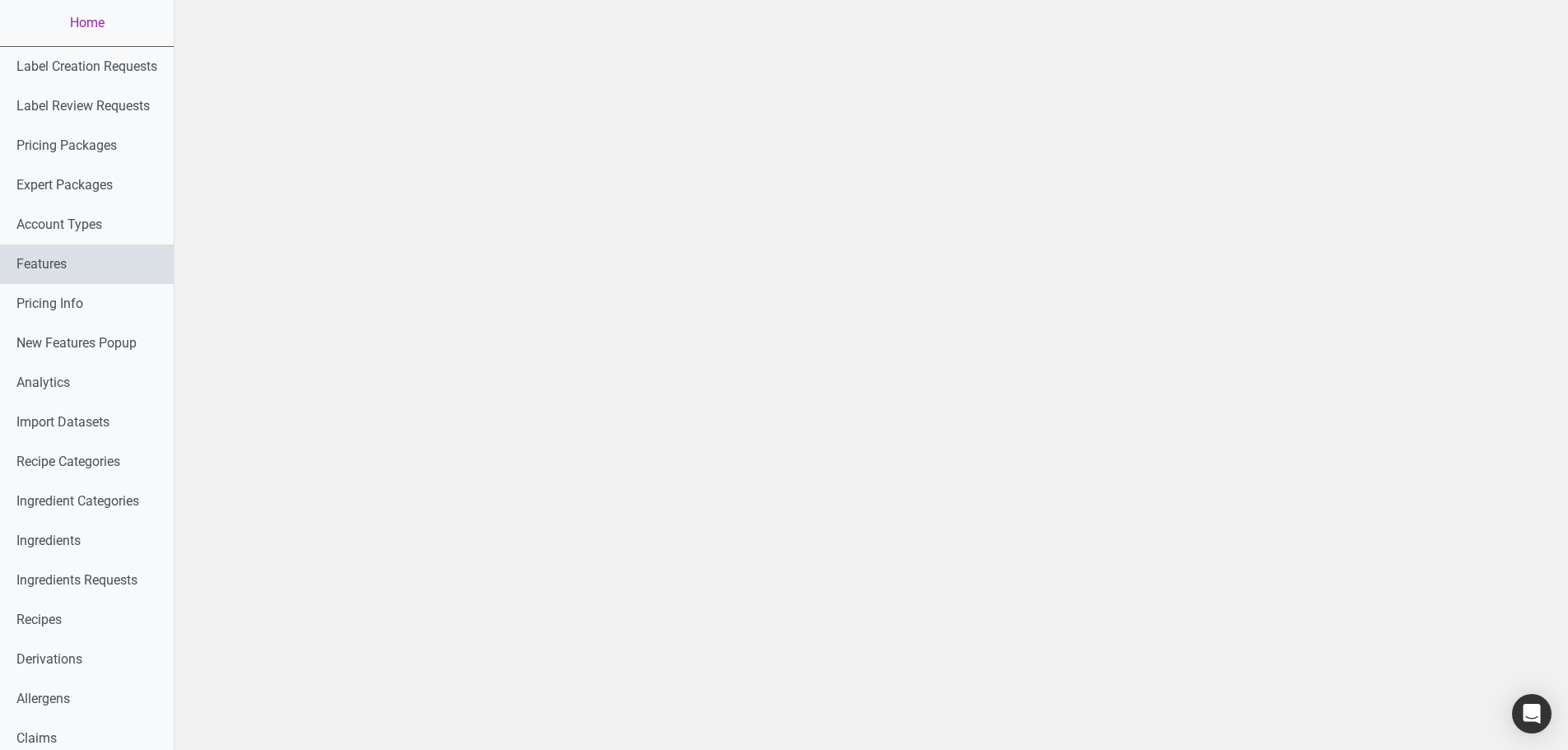
click at [65, 261] on link "Features" at bounding box center [86, 264] width 173 height 39
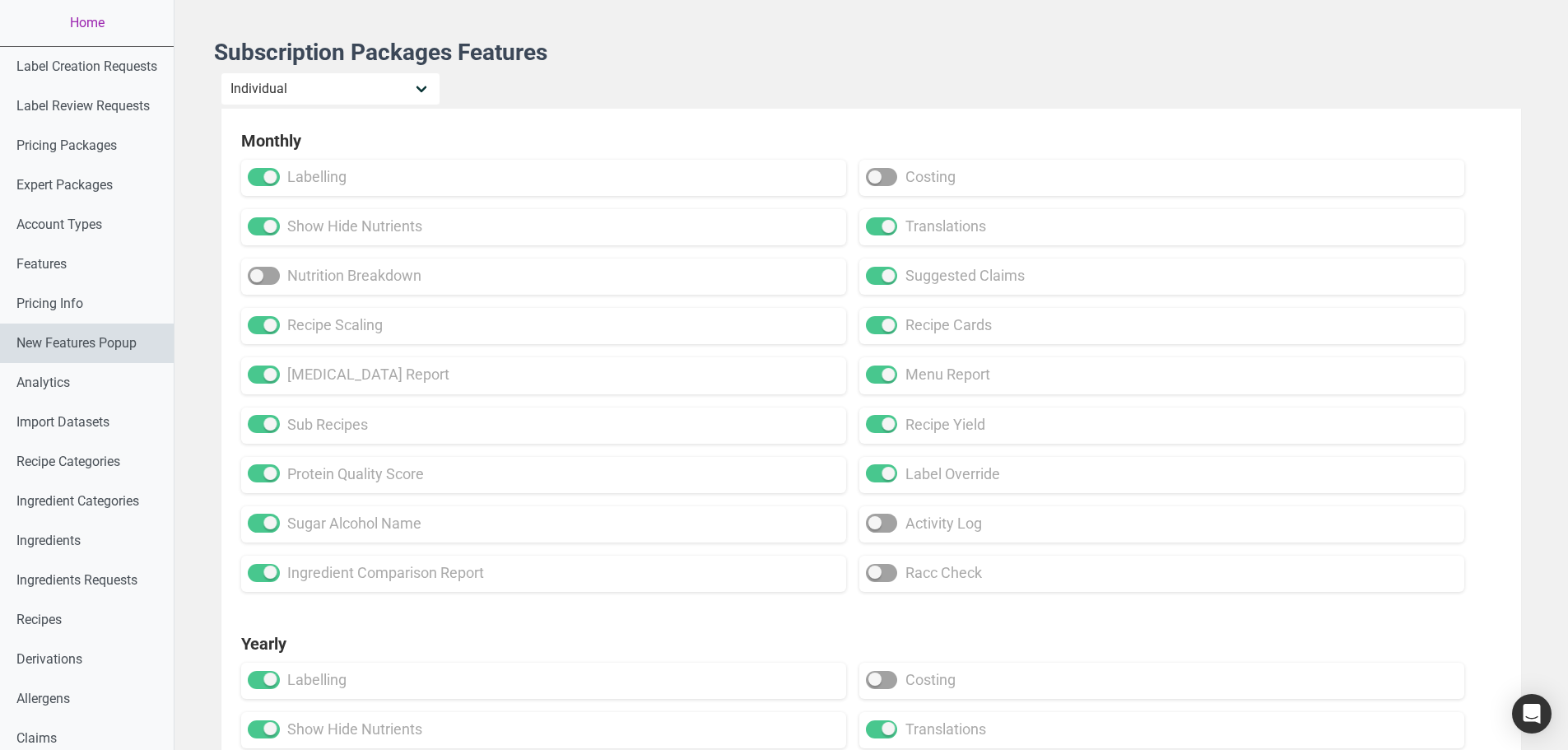
drag, startPoint x: 105, startPoint y: 344, endPoint x: 54, endPoint y: 352, distance: 51.6
click at [54, 351] on link "New Features Popup" at bounding box center [86, 343] width 173 height 39
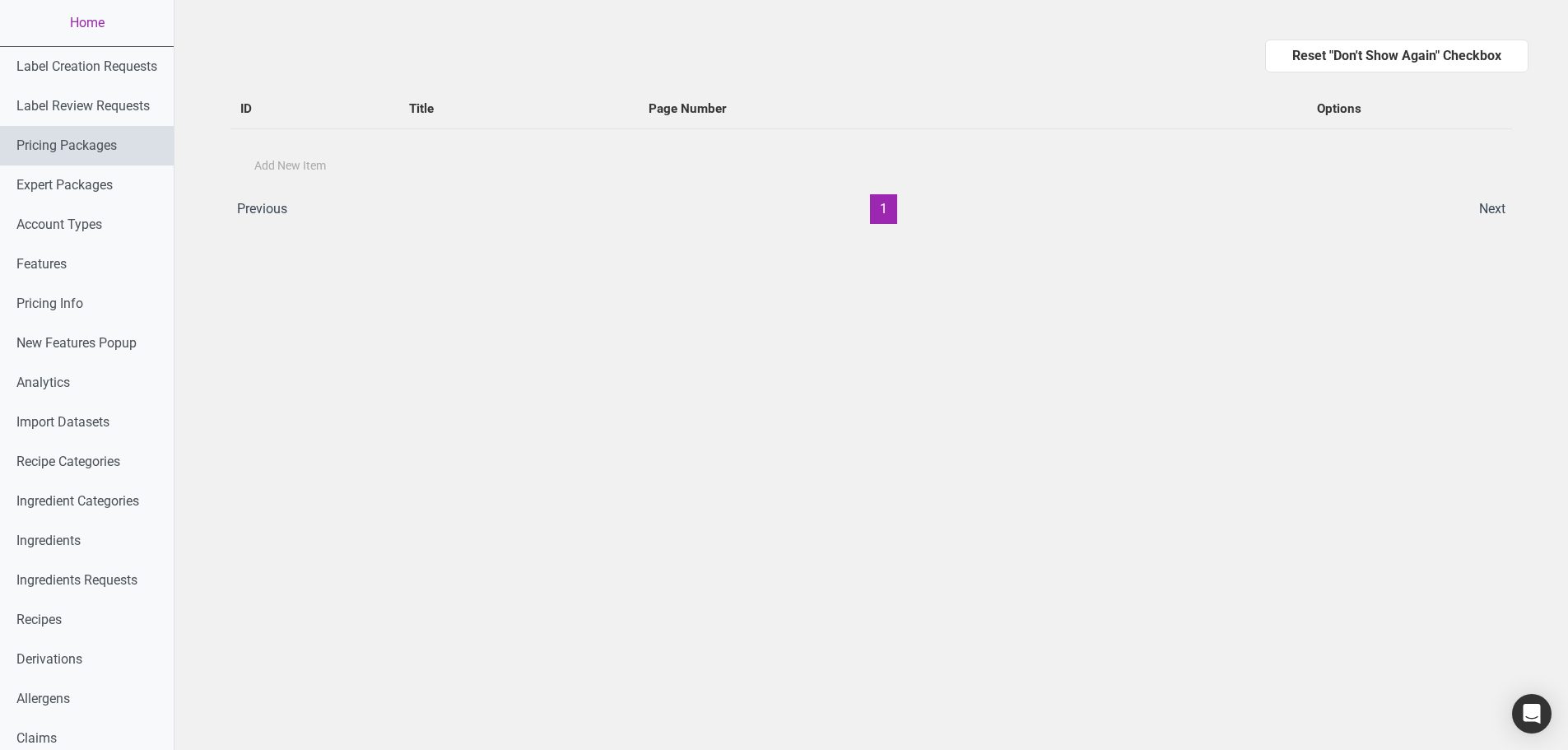
click at [86, 147] on link "Pricing Packages" at bounding box center [86, 145] width 173 height 39
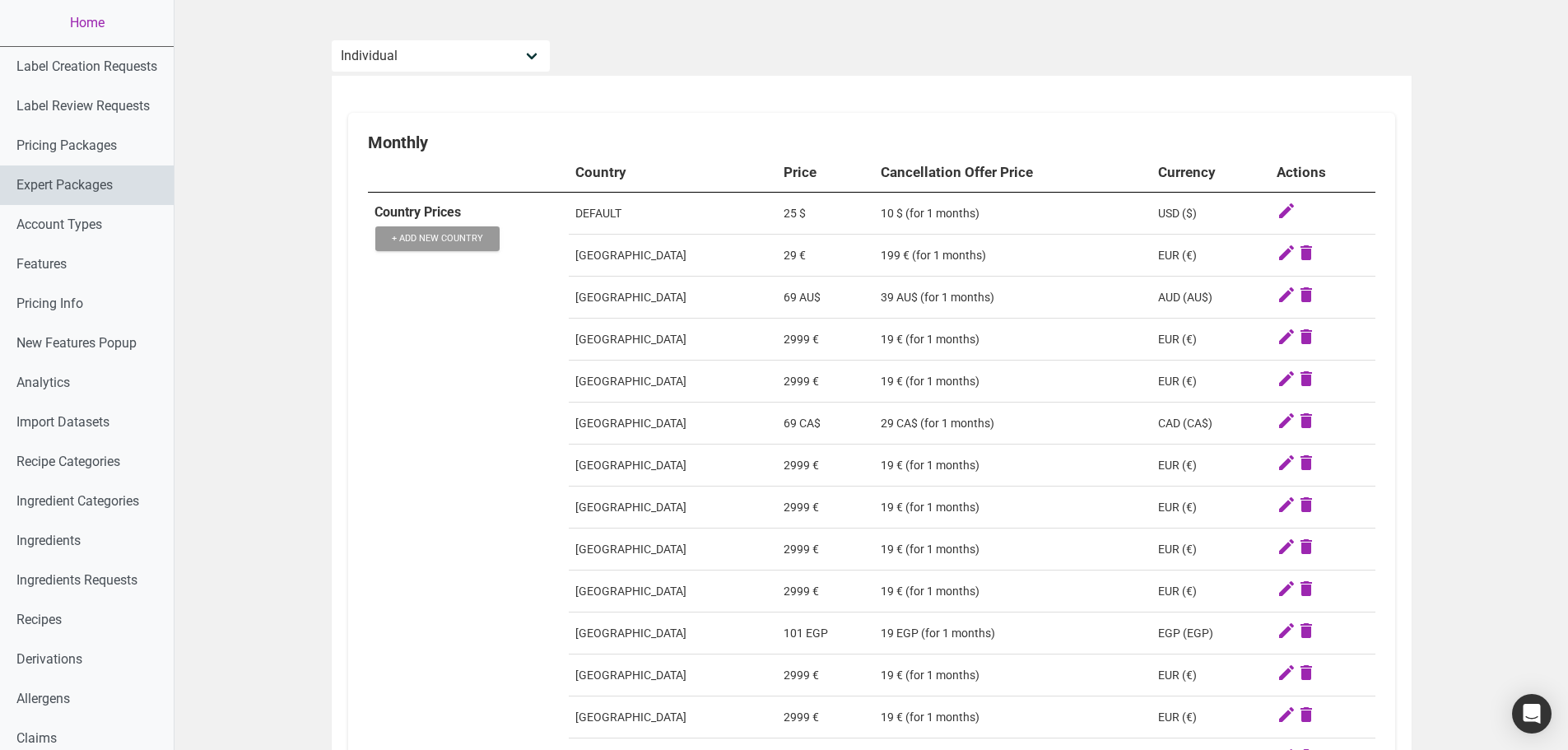
click at [78, 192] on link "Expert Packages" at bounding box center [86, 184] width 173 height 39
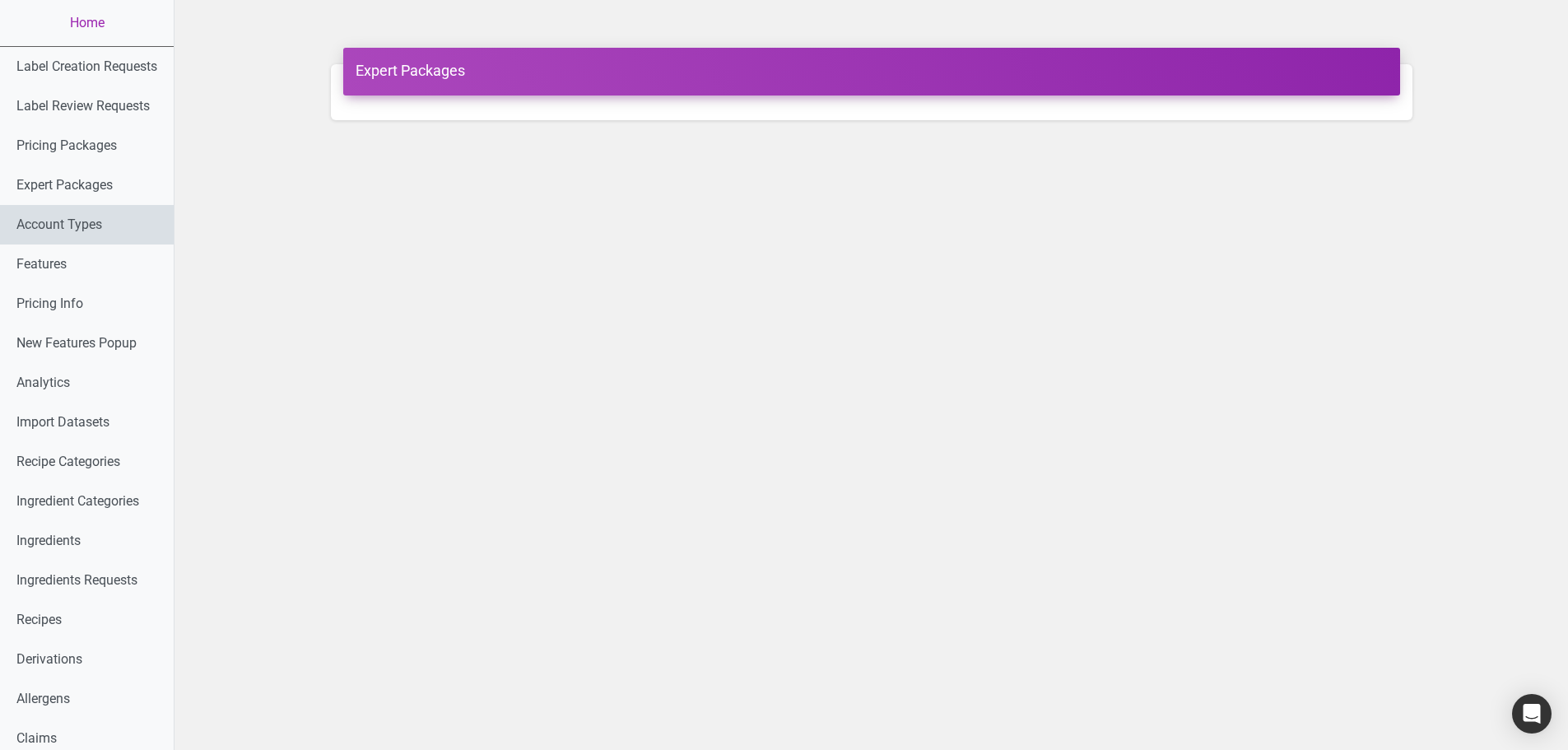
click at [70, 227] on link "Account Types" at bounding box center [86, 225] width 173 height 39
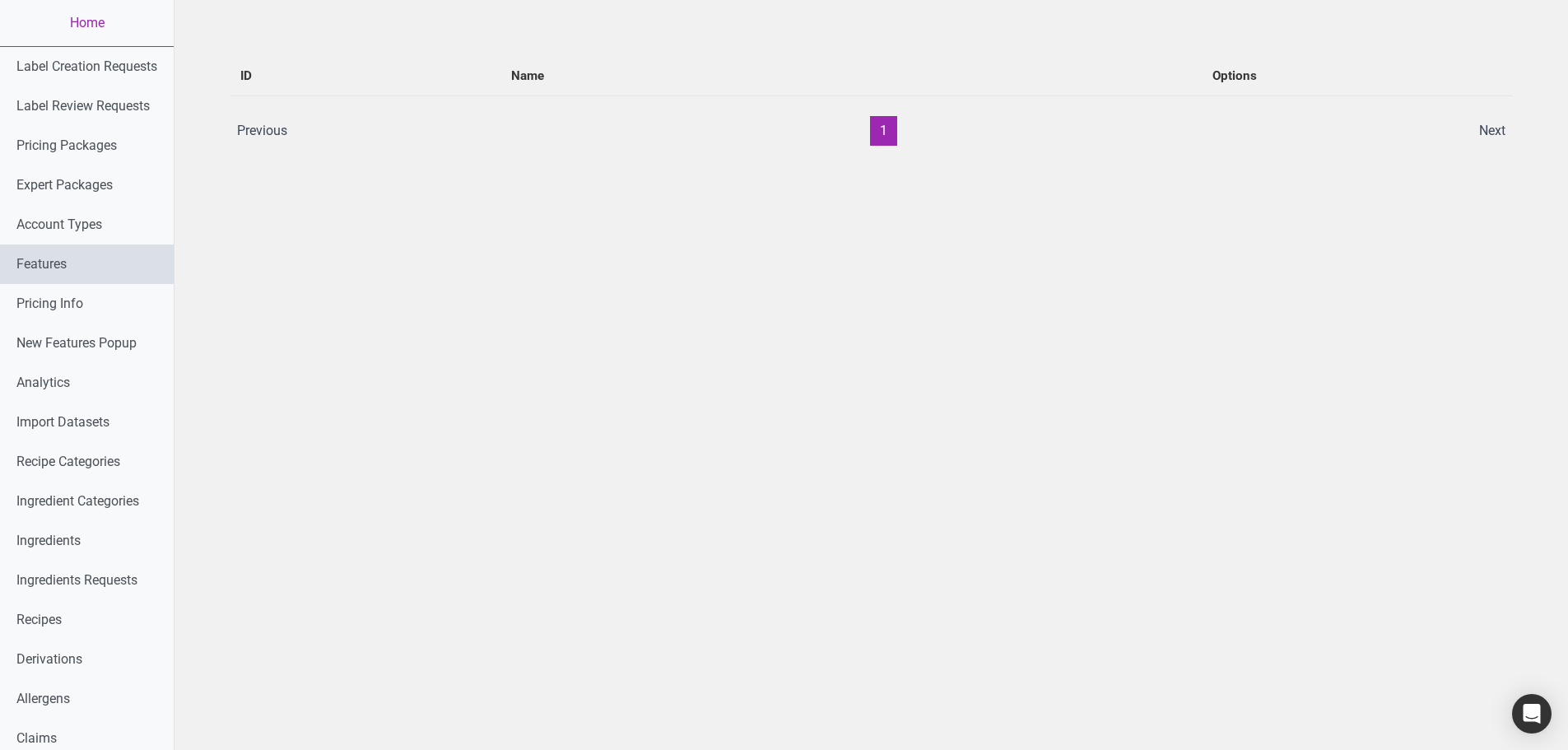
click at [62, 271] on link "Features" at bounding box center [86, 264] width 173 height 39
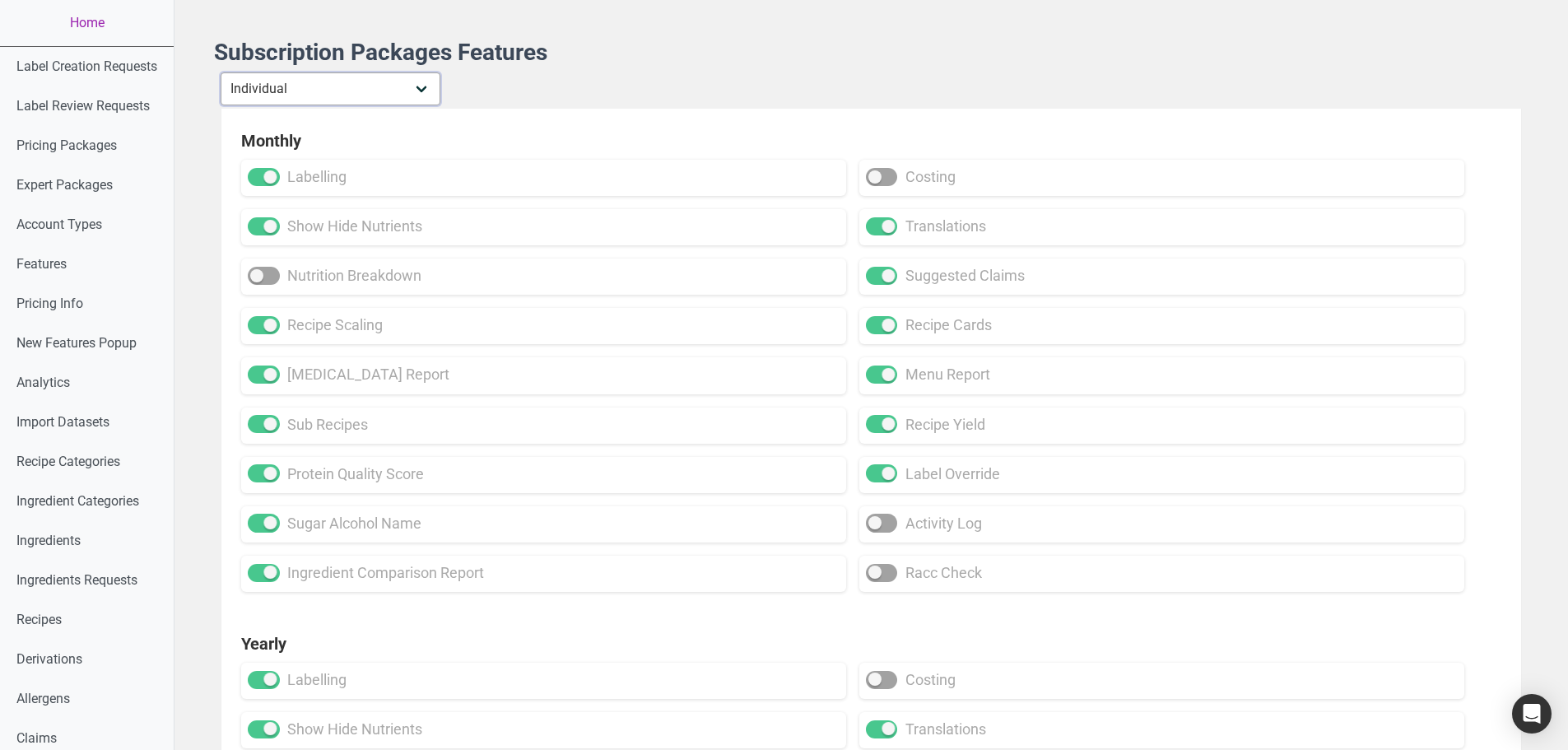
drag, startPoint x: 420, startPoint y: 91, endPoint x: 420, endPoint y: 145, distance: 54.0
click at [420, 91] on select "Individual Essential Pro Business Old Enterprise 3 Users (799$) Old Enterprise …" at bounding box center [330, 88] width 219 height 33
click at [405, 86] on select "Individual Essential Pro Business Old Enterprise 3 Users (799$) Old Enterprise …" at bounding box center [330, 88] width 219 height 33
select select "31"
click at [222, 72] on select "Individual Essential Pro Business Old Enterprise 3 Users (799$) Old Enterprise …" at bounding box center [330, 88] width 219 height 33
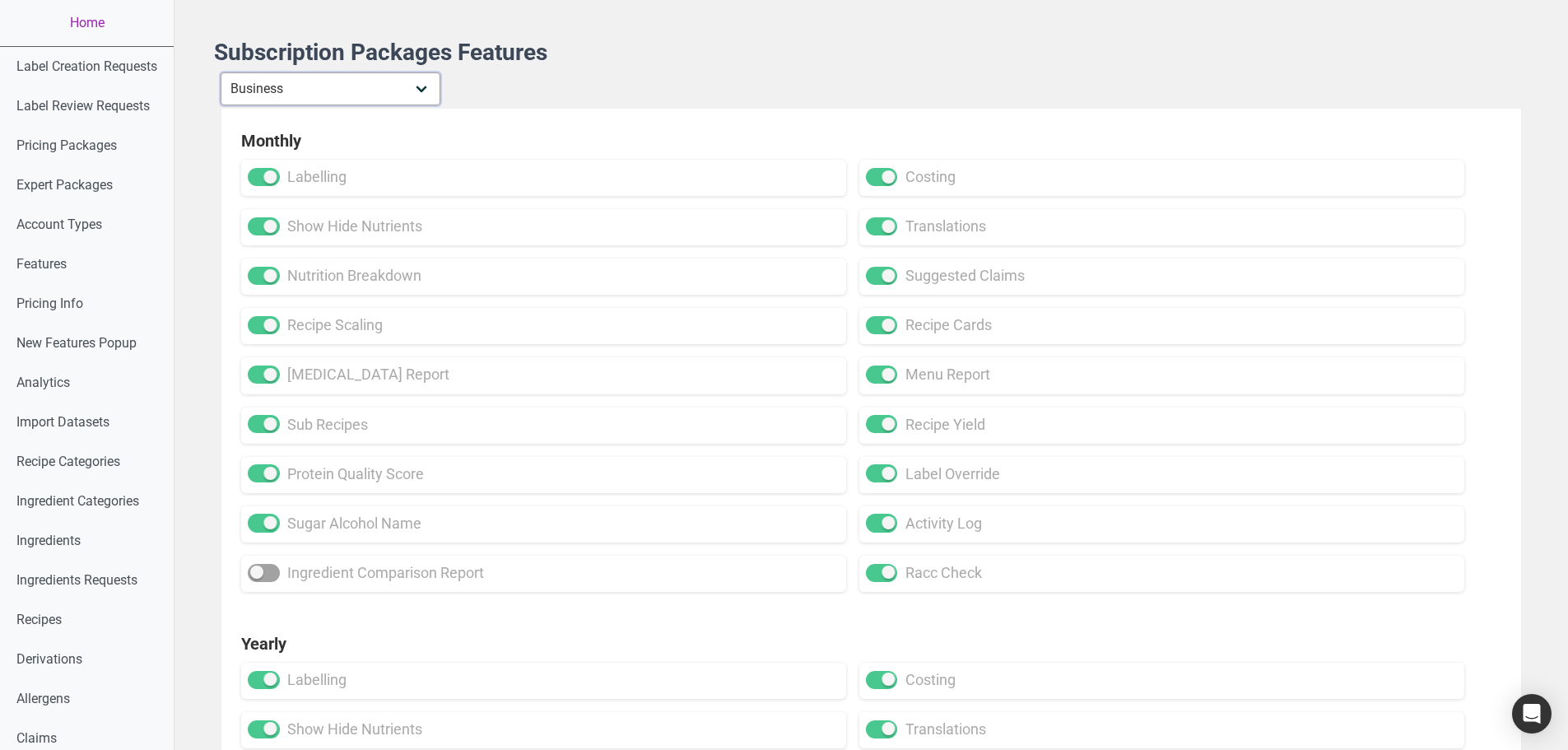
checkbox input "true"
checkbox input "false"
checkbox input "true"
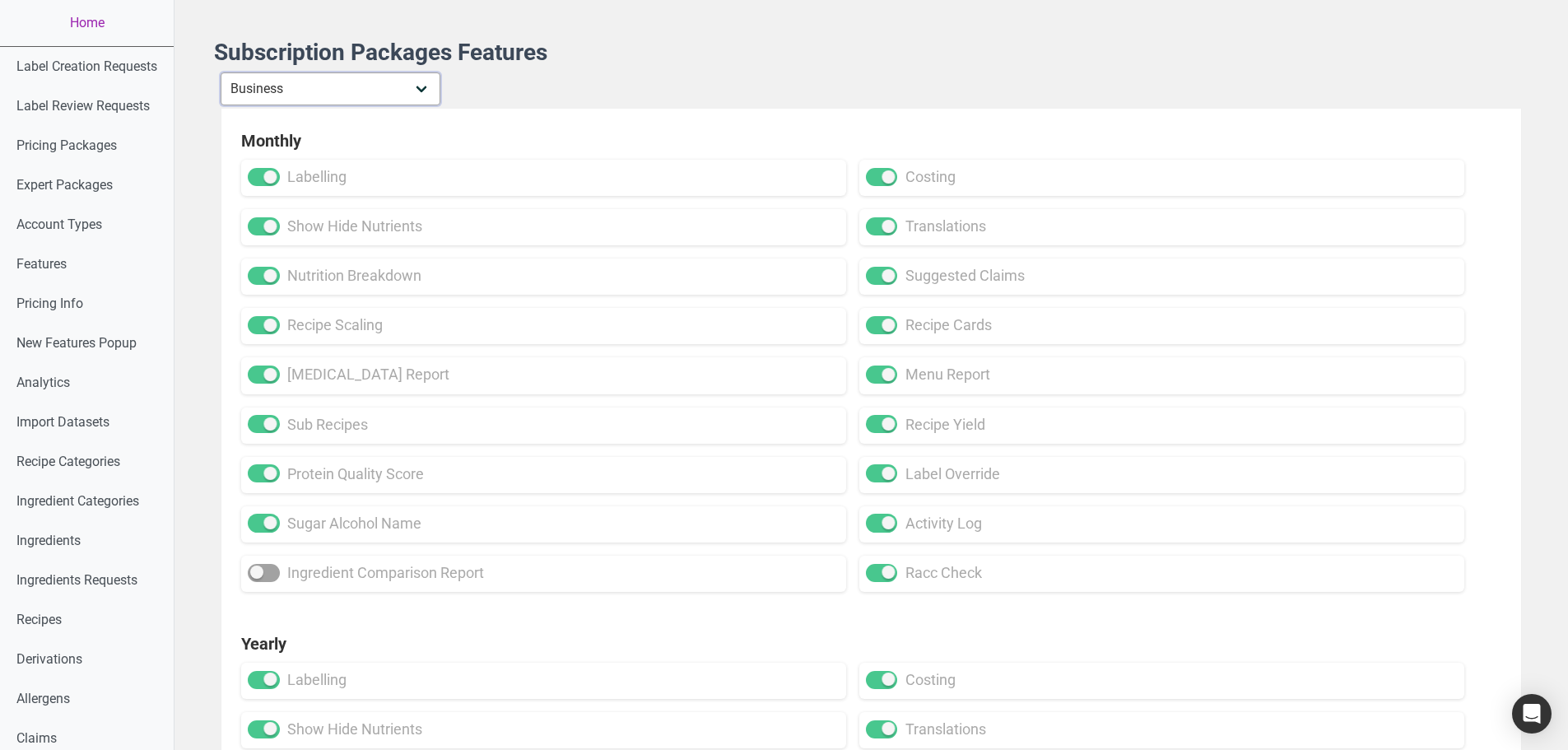
checkbox input "true"
checkbox input "false"
checkbox input "true"
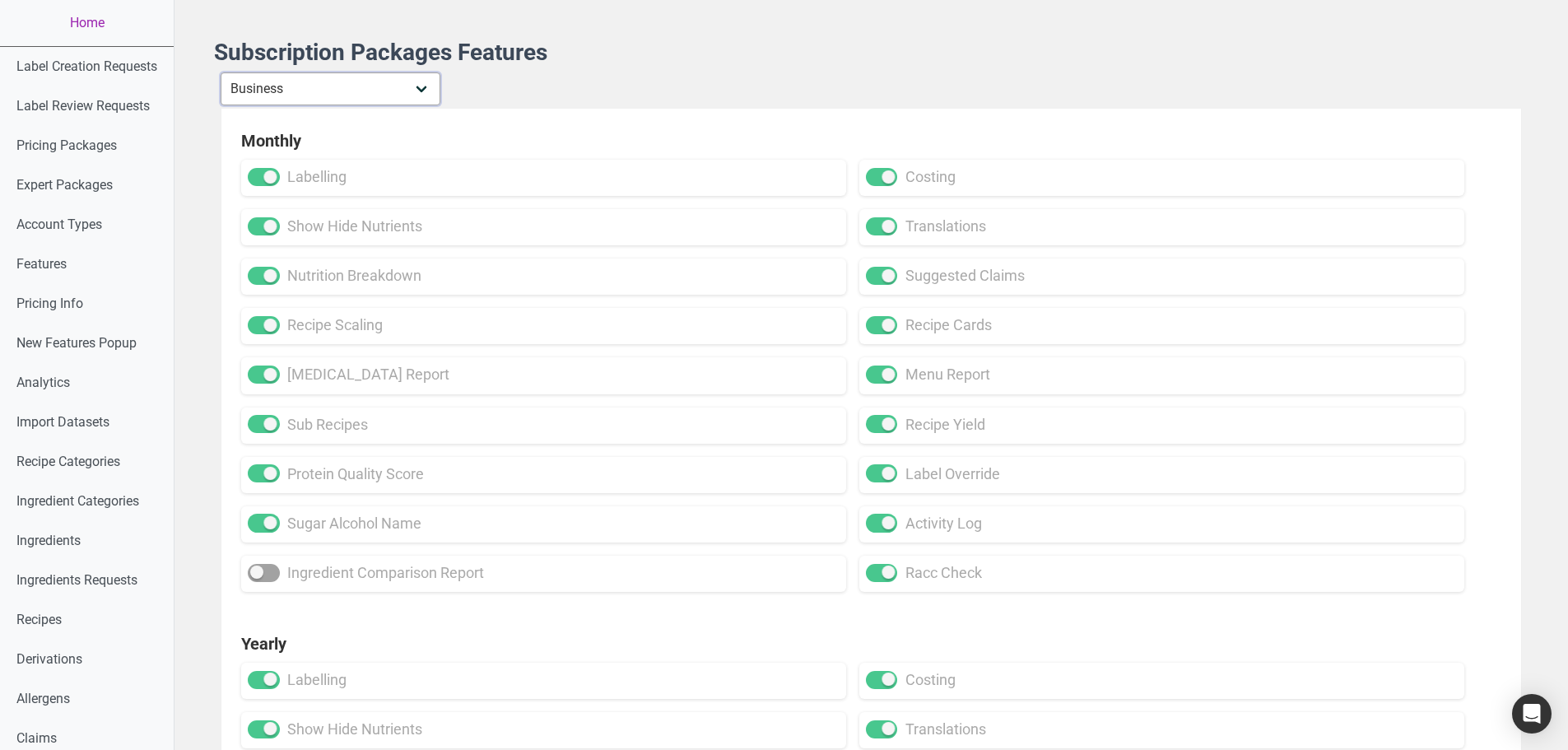
checkbox input "true"
checkbox input "false"
checkbox input "true"
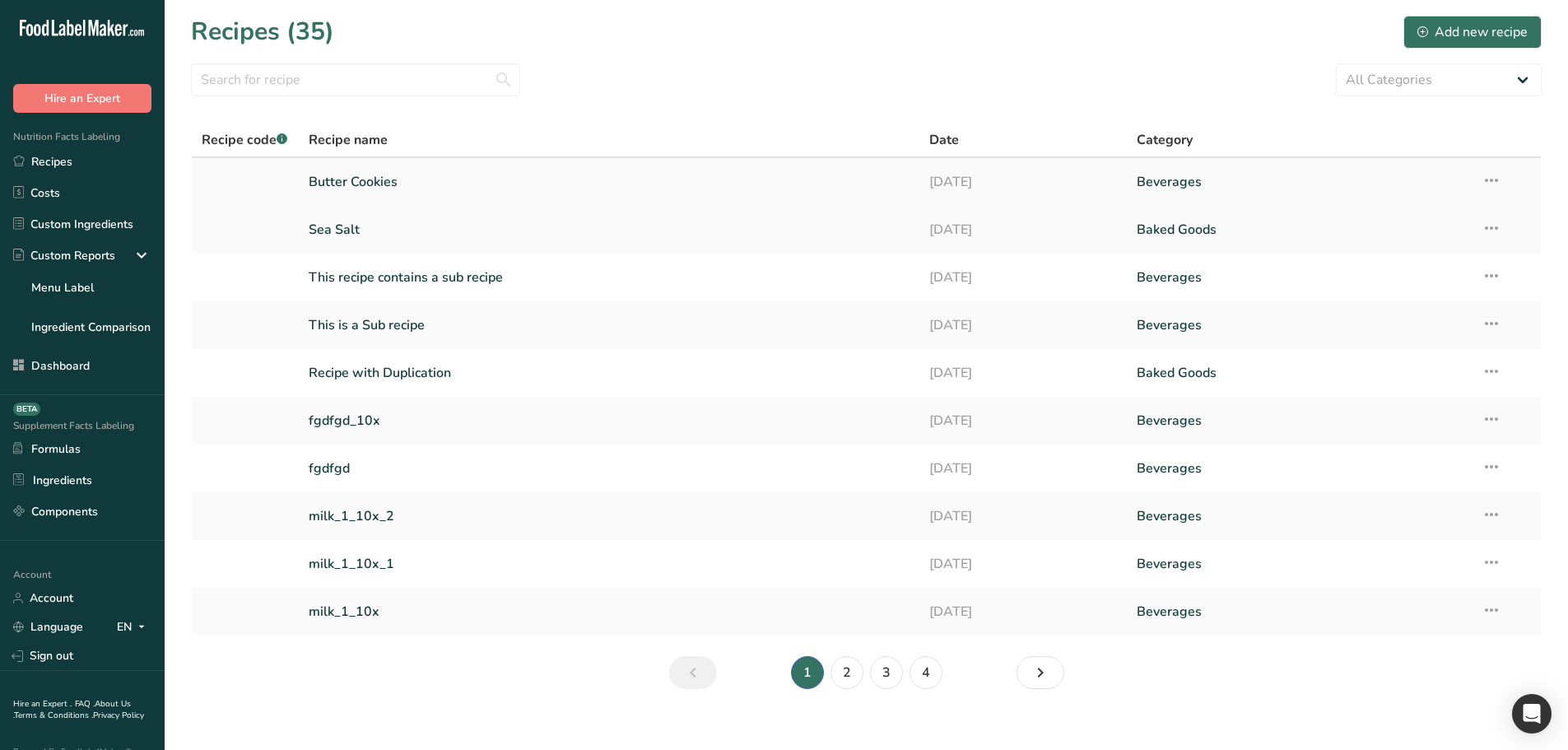
click at [381, 185] on link "Butter Cookies" at bounding box center [609, 182] width 601 height 34
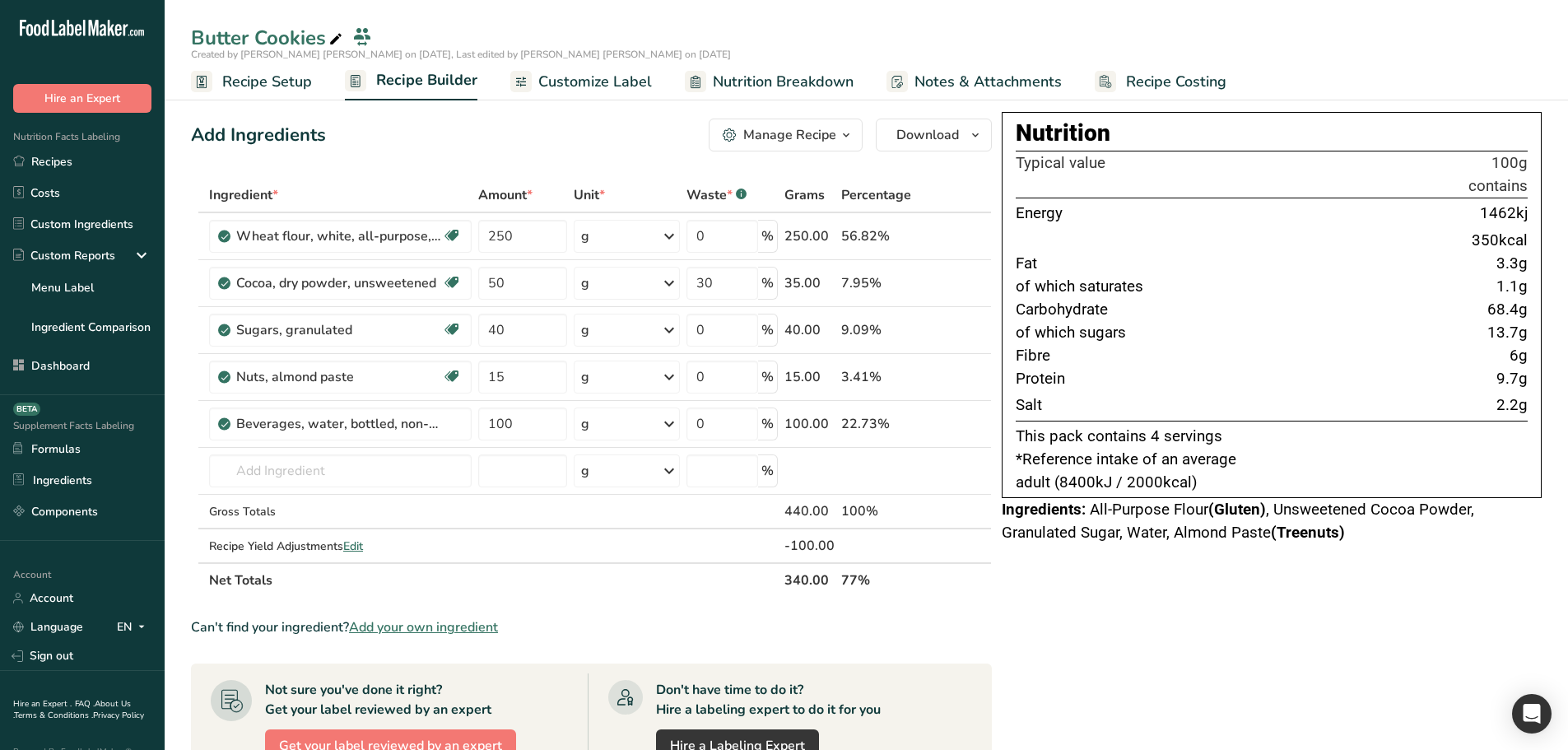
click at [280, 79] on span "Recipe Setup" at bounding box center [266, 81] width 90 height 23
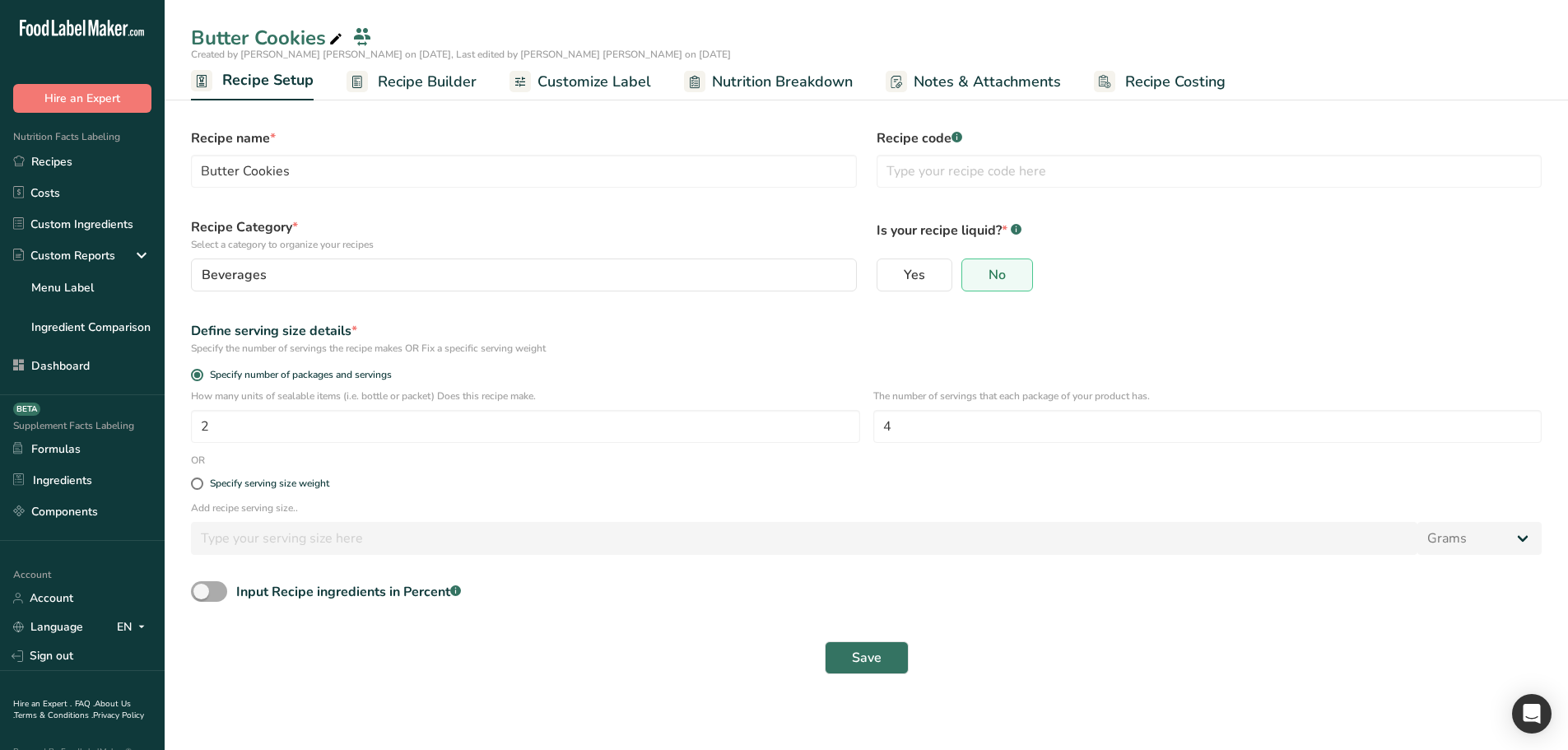
click at [212, 590] on span at bounding box center [209, 592] width 36 height 21
click at [202, 590] on input "Input Recipe ingredients in Percent .a-a{fill:#347362;}.b-a{fill:#fff;}" at bounding box center [196, 592] width 11 height 11
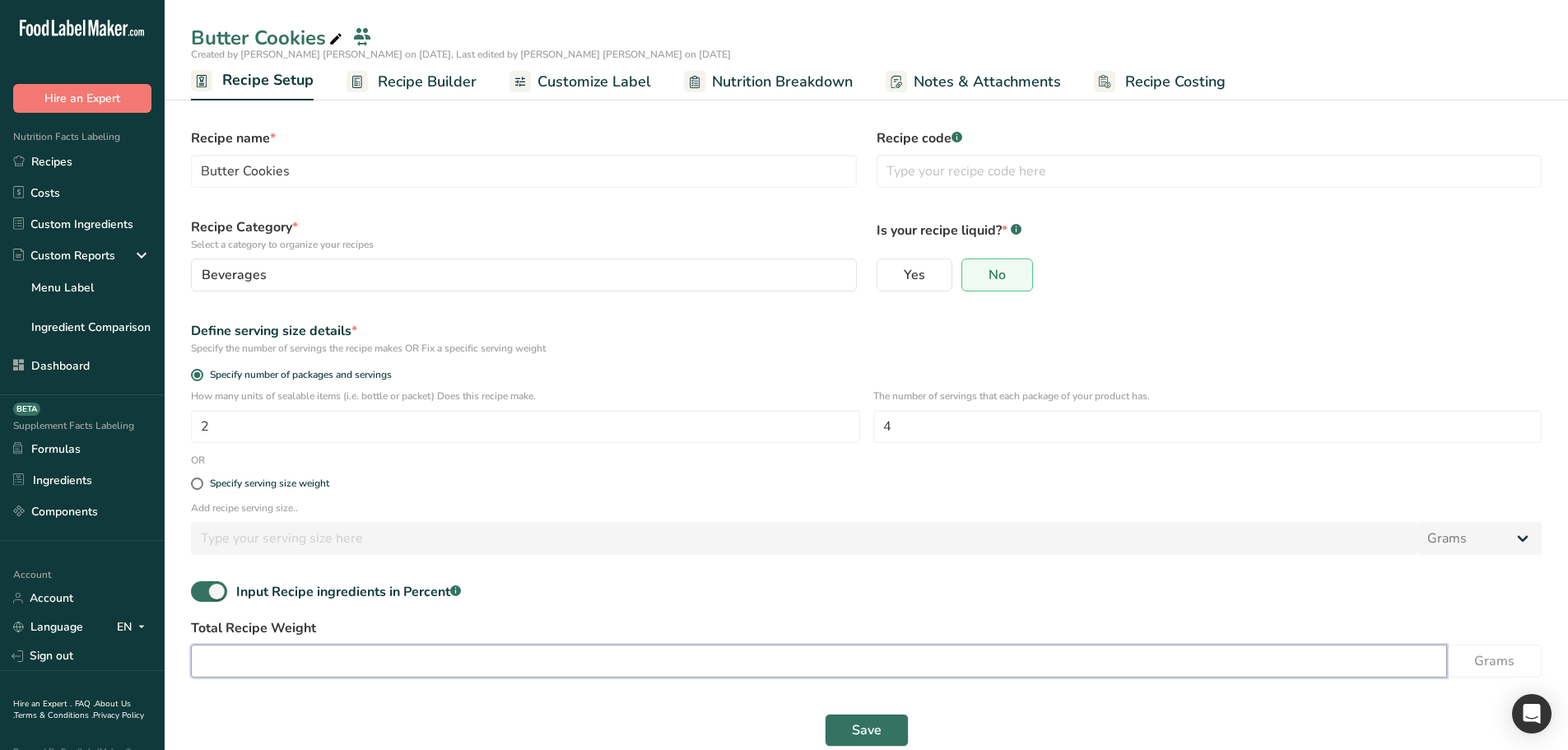
click at [397, 655] on input "number" at bounding box center [818, 660] width 1256 height 33
click at [207, 589] on span at bounding box center [209, 592] width 36 height 21
click at [202, 589] on input "Input Recipe ingredients in Percent .a-a{fill:#347362;}.b-a{fill:#fff;}" at bounding box center [196, 592] width 11 height 11
checkbox input "false"
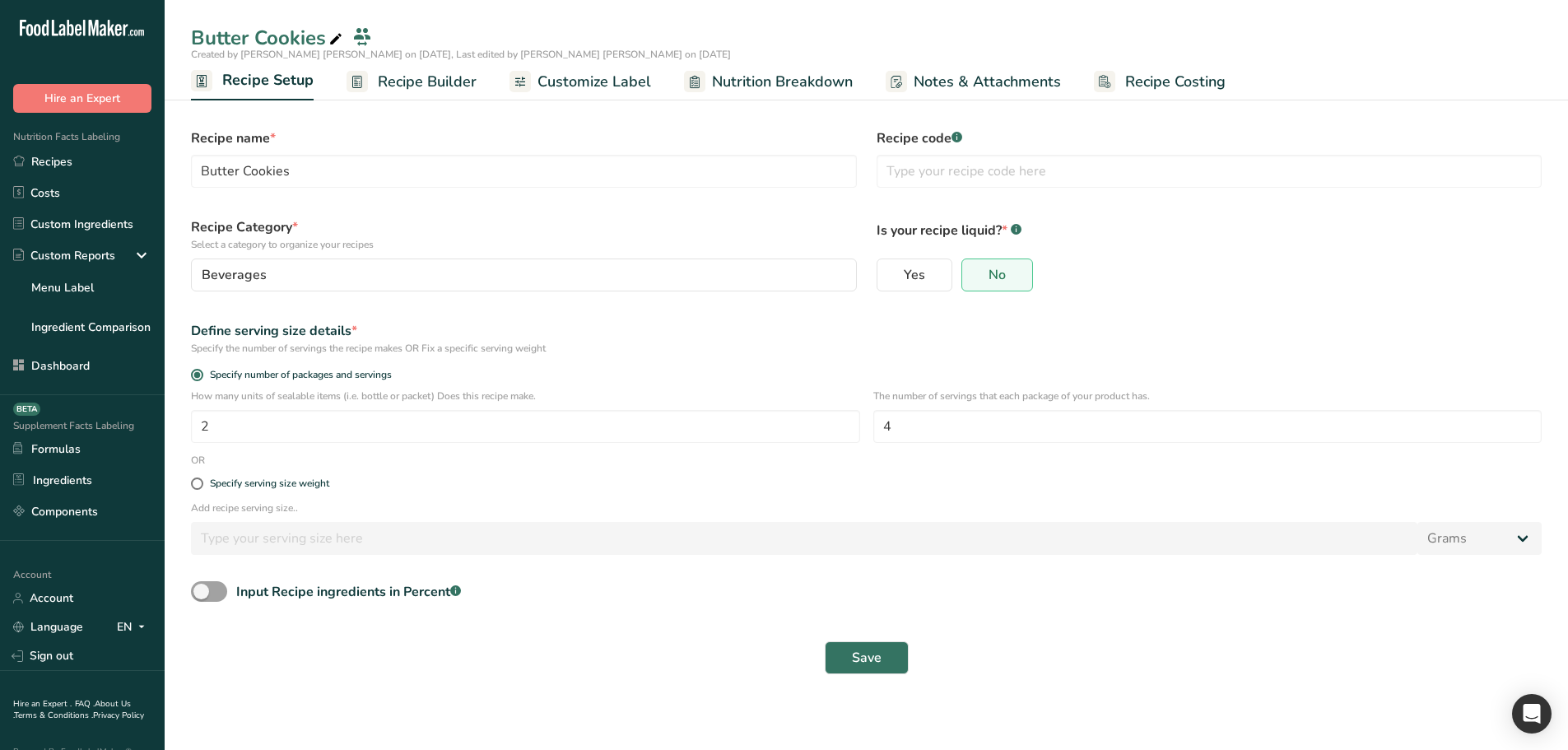
click at [416, 85] on span "Recipe Builder" at bounding box center [427, 81] width 99 height 23
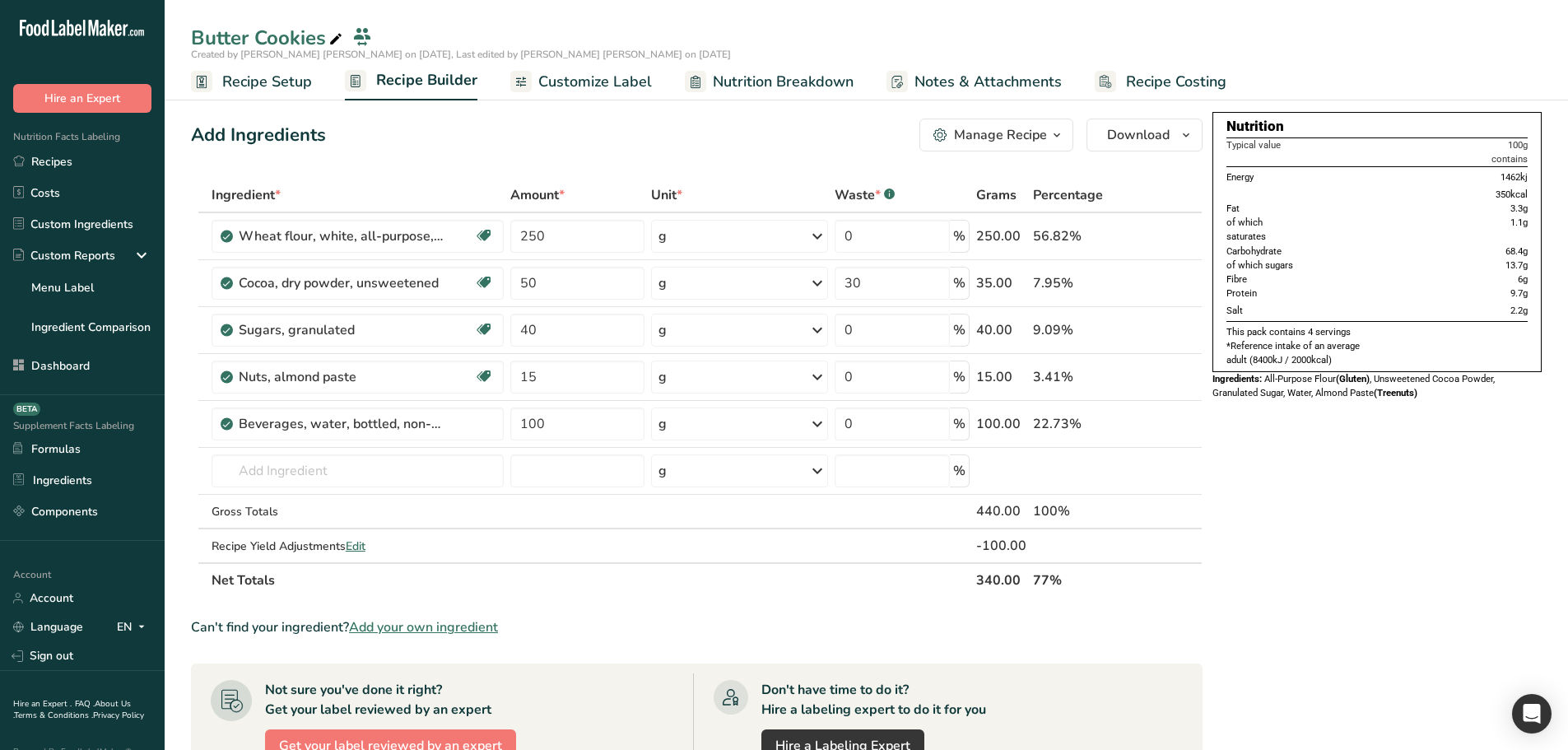
click at [265, 85] on span "Recipe Setup" at bounding box center [266, 81] width 90 height 23
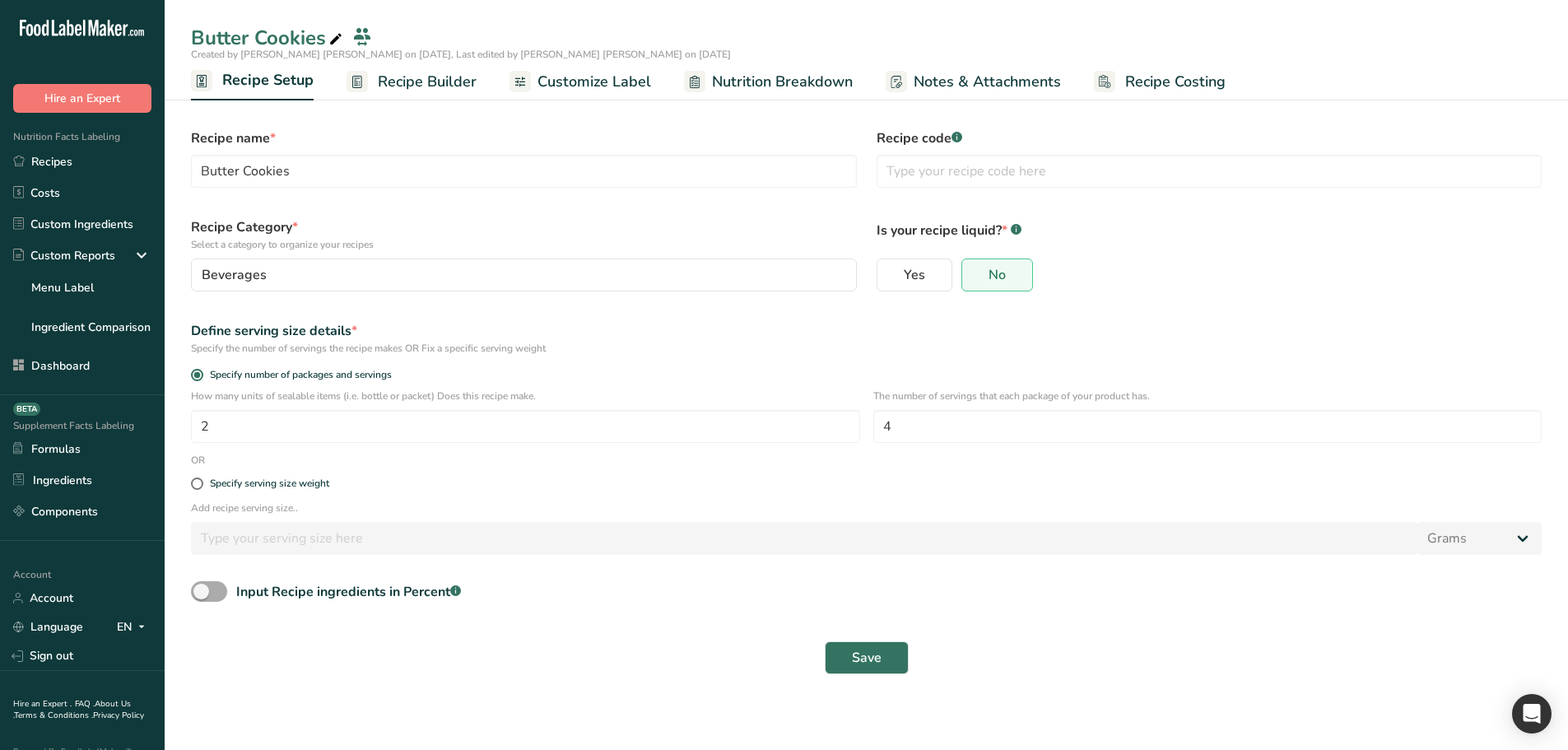
click at [211, 587] on span at bounding box center [209, 592] width 36 height 21
click at [202, 587] on input "Input Recipe ingredients in Percent .a-a{fill:#347362;}.b-a{fill:#fff;}" at bounding box center [196, 592] width 11 height 11
checkbox input "true"
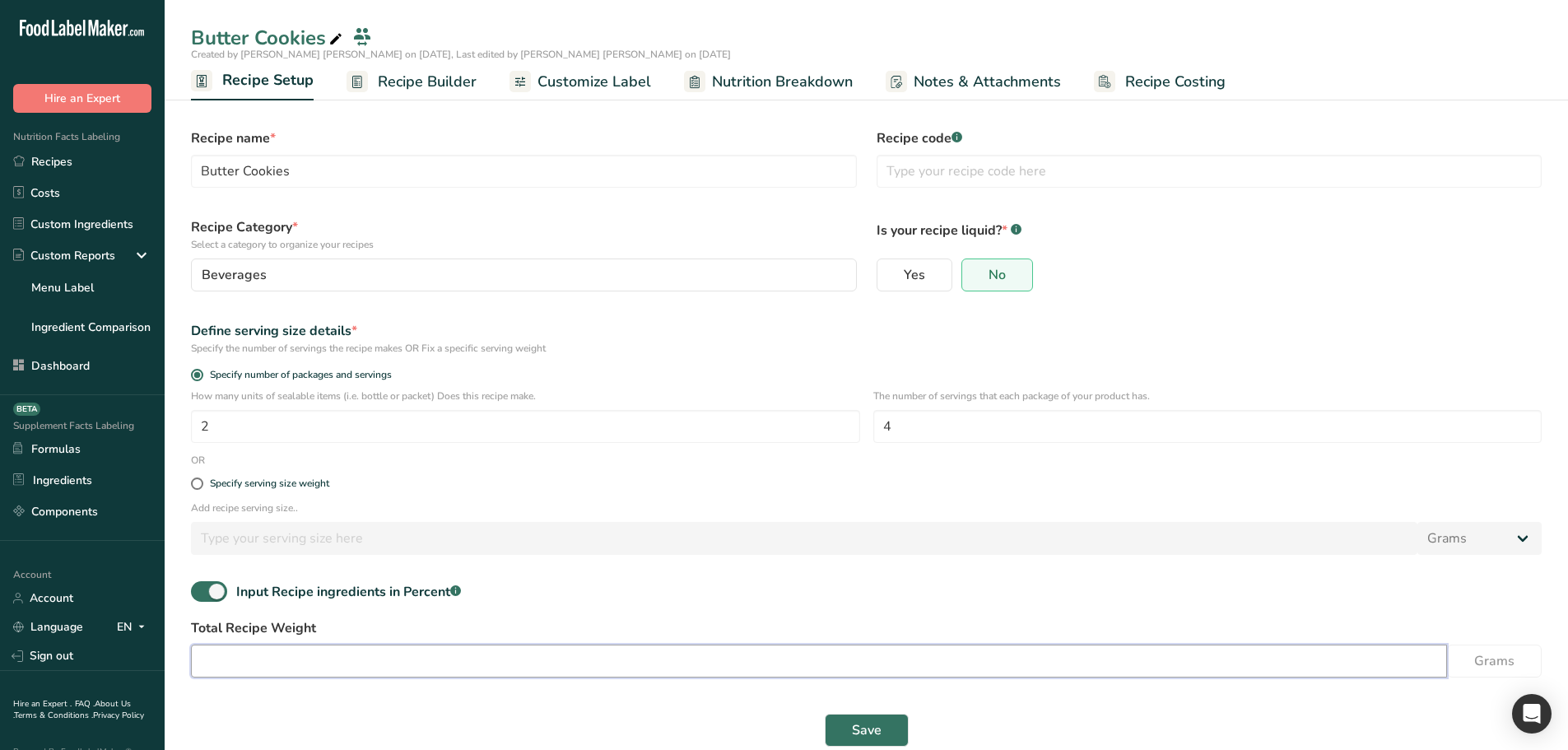
click at [385, 648] on input "number" at bounding box center [818, 660] width 1256 height 33
type input "440"
click at [521, 588] on div "Input Recipe ingredients in Percent .a-a{fill:#347362;}.b-a{fill:#fff;}" at bounding box center [866, 598] width 1370 height 34
click at [863, 727] on span "Save" at bounding box center [866, 731] width 29 height 20
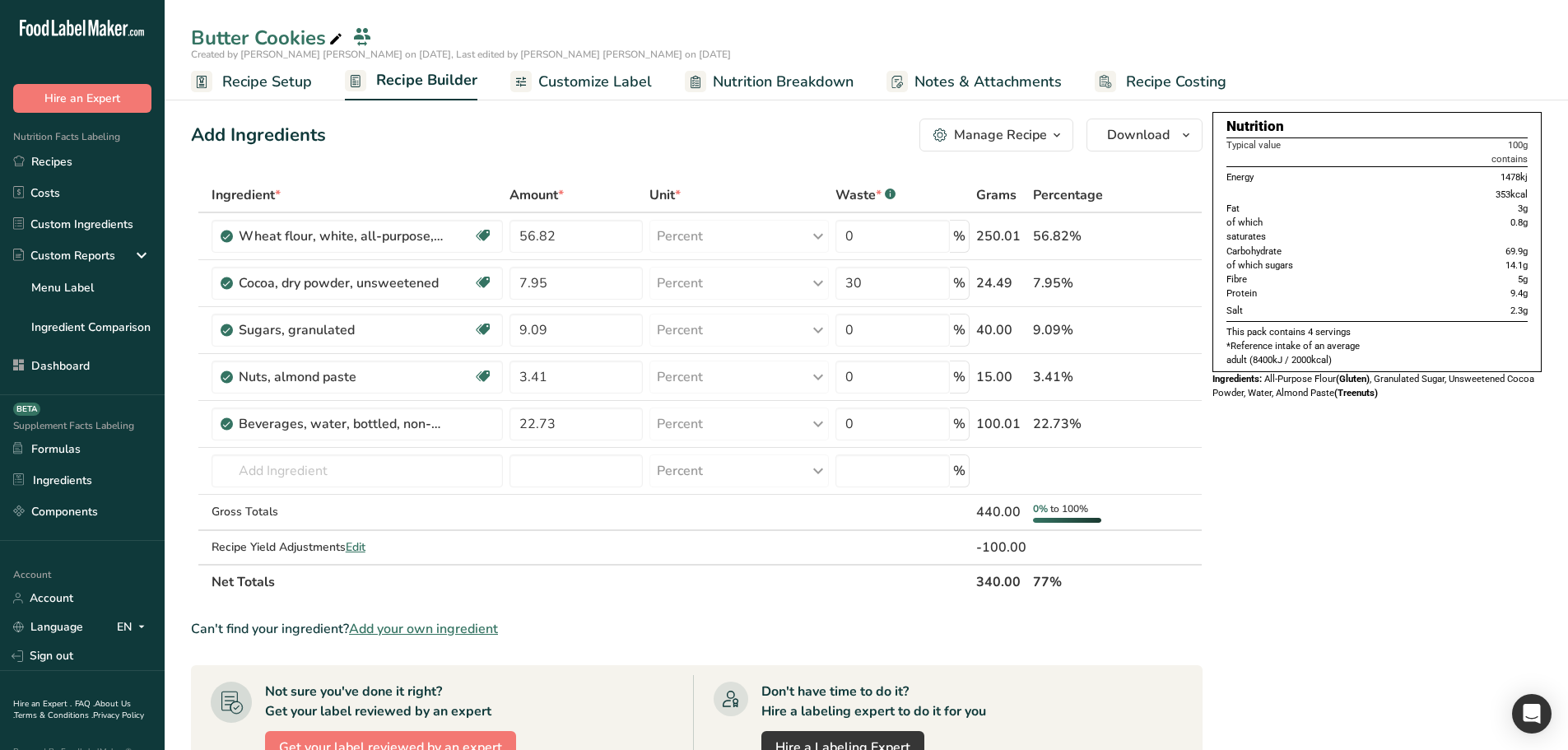
click at [268, 82] on span "Recipe Setup" at bounding box center [266, 81] width 90 height 23
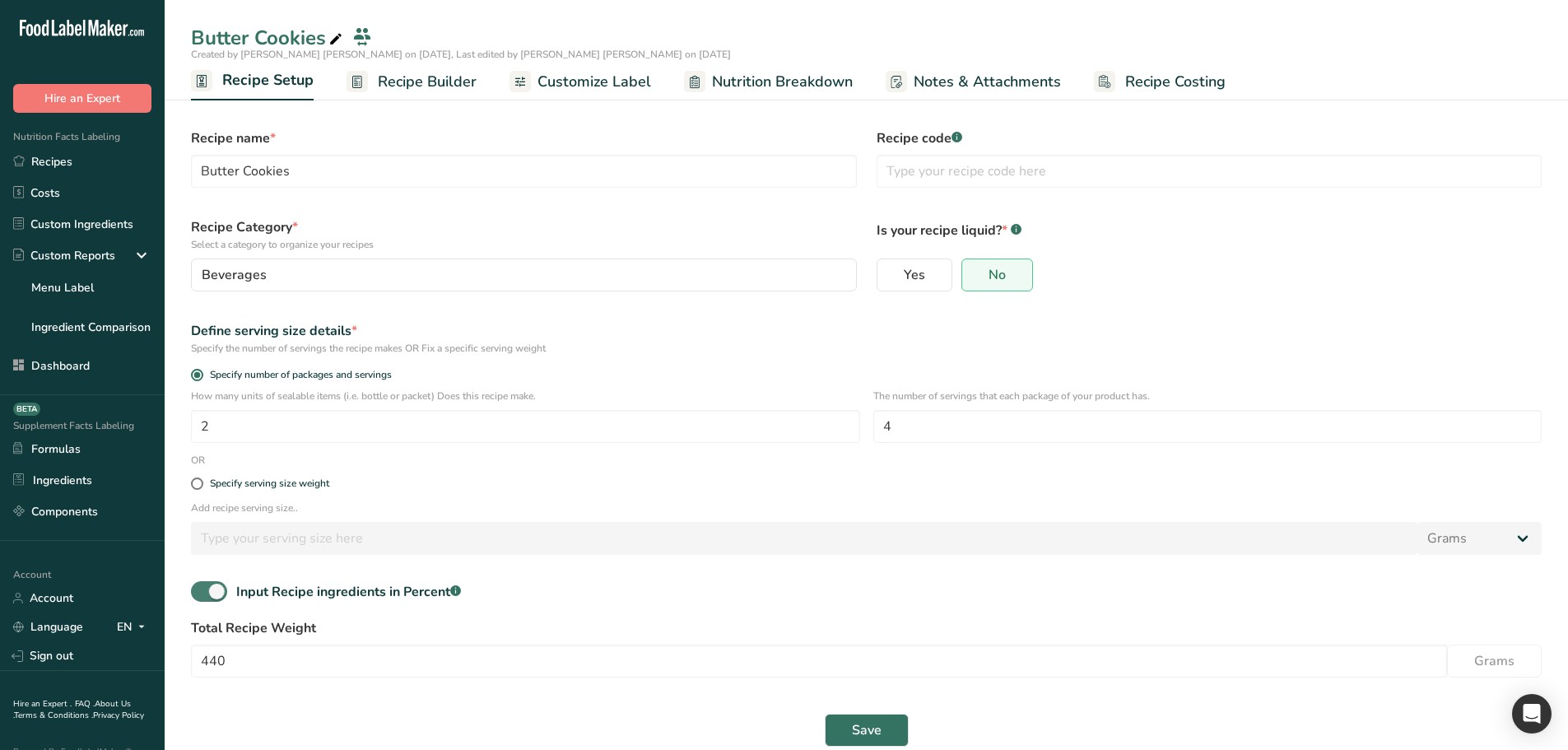
click at [213, 588] on span at bounding box center [209, 592] width 36 height 21
click at [202, 588] on input "Input Recipe ingredients in Percent .a-a{fill:#347362;}.b-a{fill:#fff;}" at bounding box center [196, 592] width 11 height 11
checkbox input "false"
click at [859, 662] on span "Save" at bounding box center [866, 658] width 29 height 20
